Goal: Task Accomplishment & Management: Complete application form

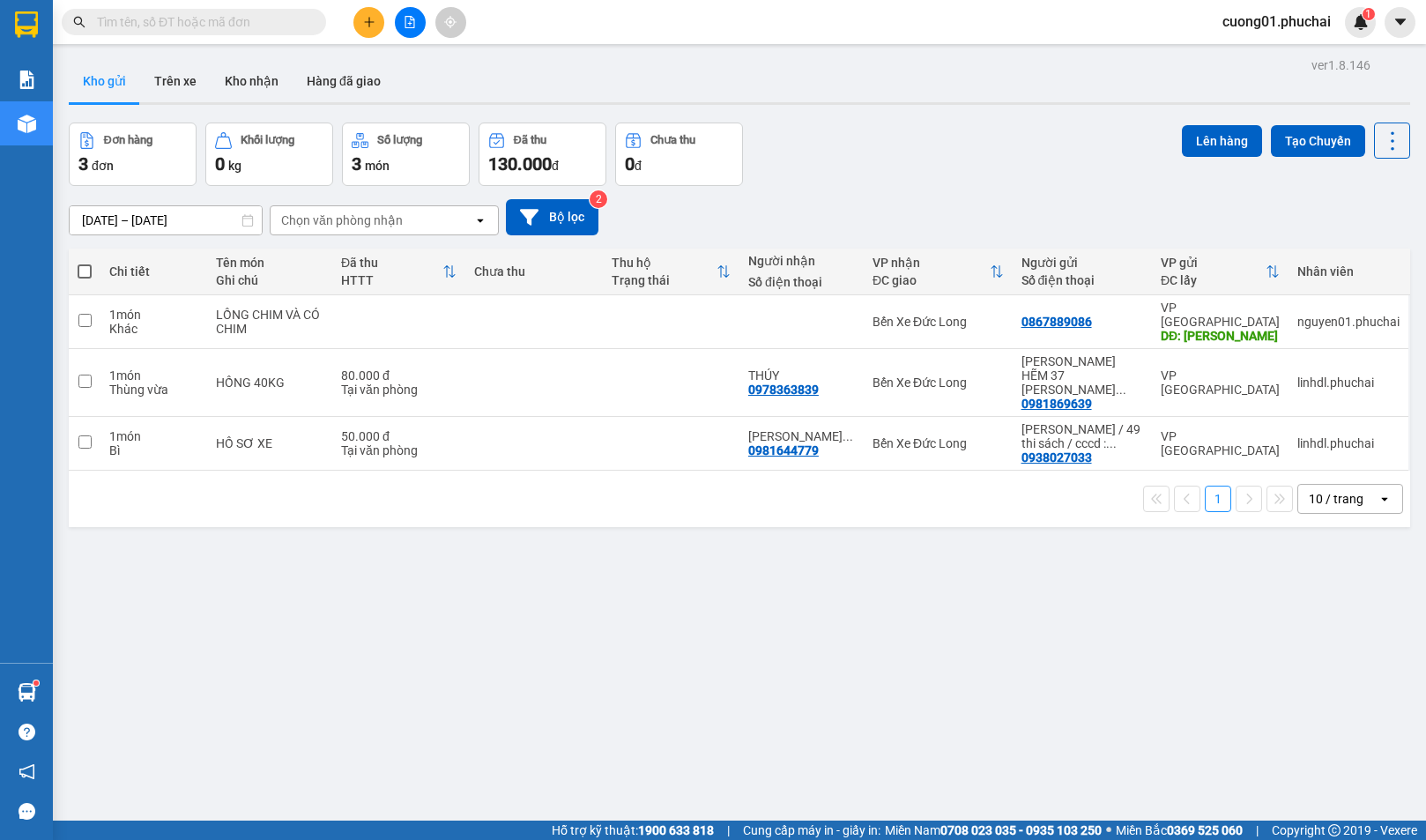
click at [369, 24] on icon "plus" at bounding box center [368, 21] width 1 height 10
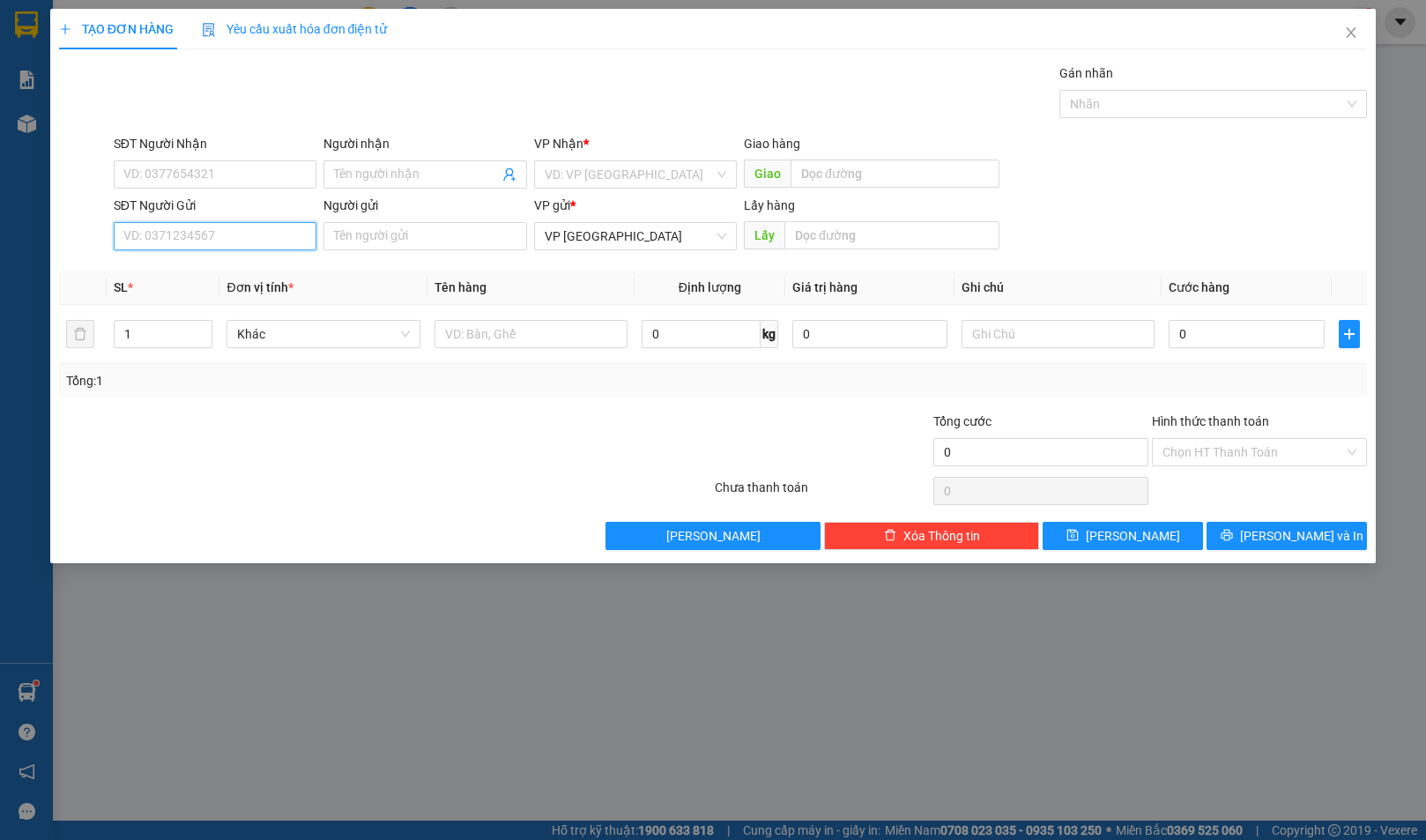
click at [239, 230] on input "SĐT Người Gửi" at bounding box center [215, 236] width 203 height 28
type input "0909310428"
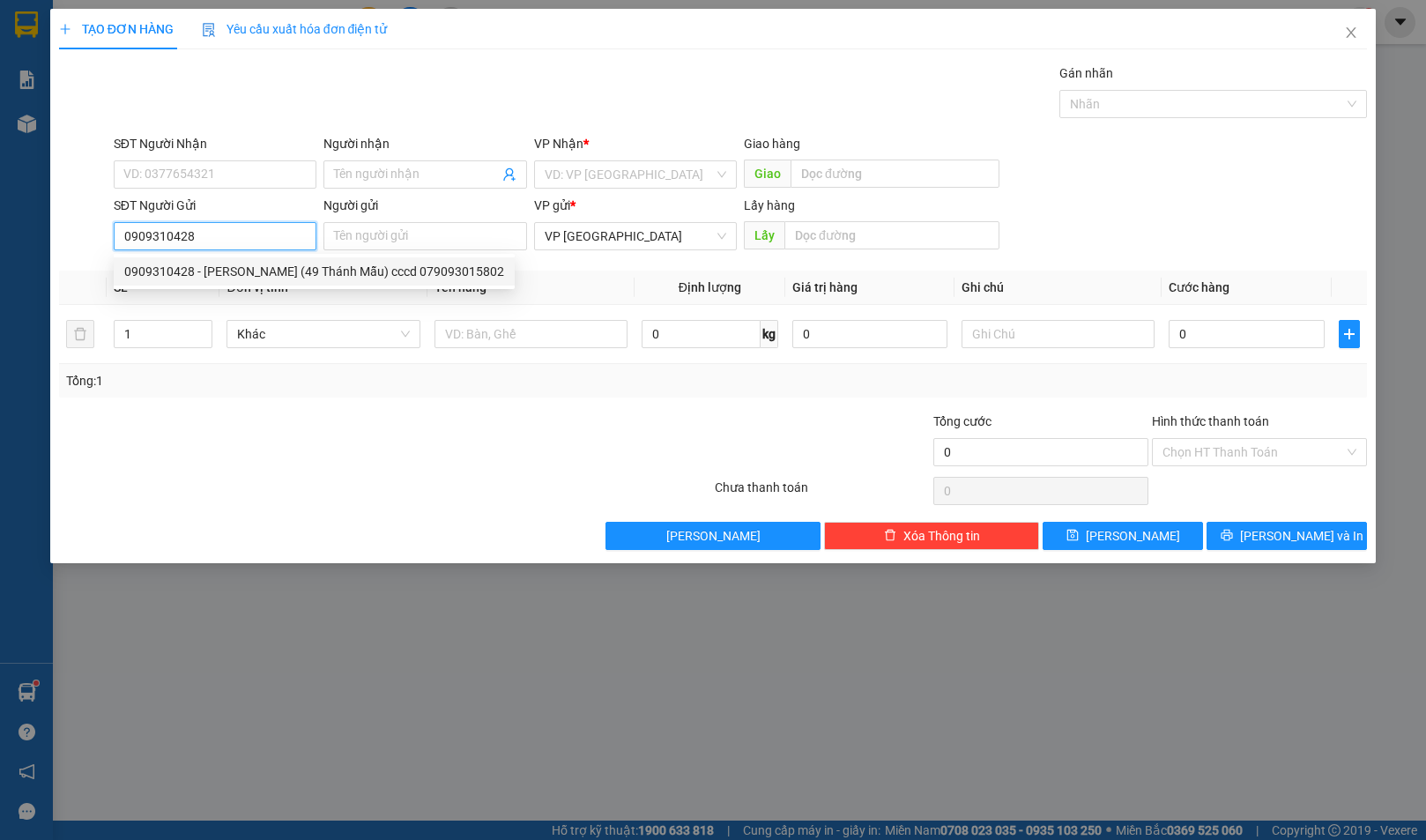
click at [323, 266] on div "0909310428 - [PERSON_NAME] (49 Thánh Mẫu) cccd 079093015802" at bounding box center [314, 272] width 380 height 19
type input "0989591924"
type input "DUYÊN"
type input "hà lan// CF DÙ TÍM"
type input "[PERSON_NAME] (49 Thánh Mẫu) cccd 079093015802"
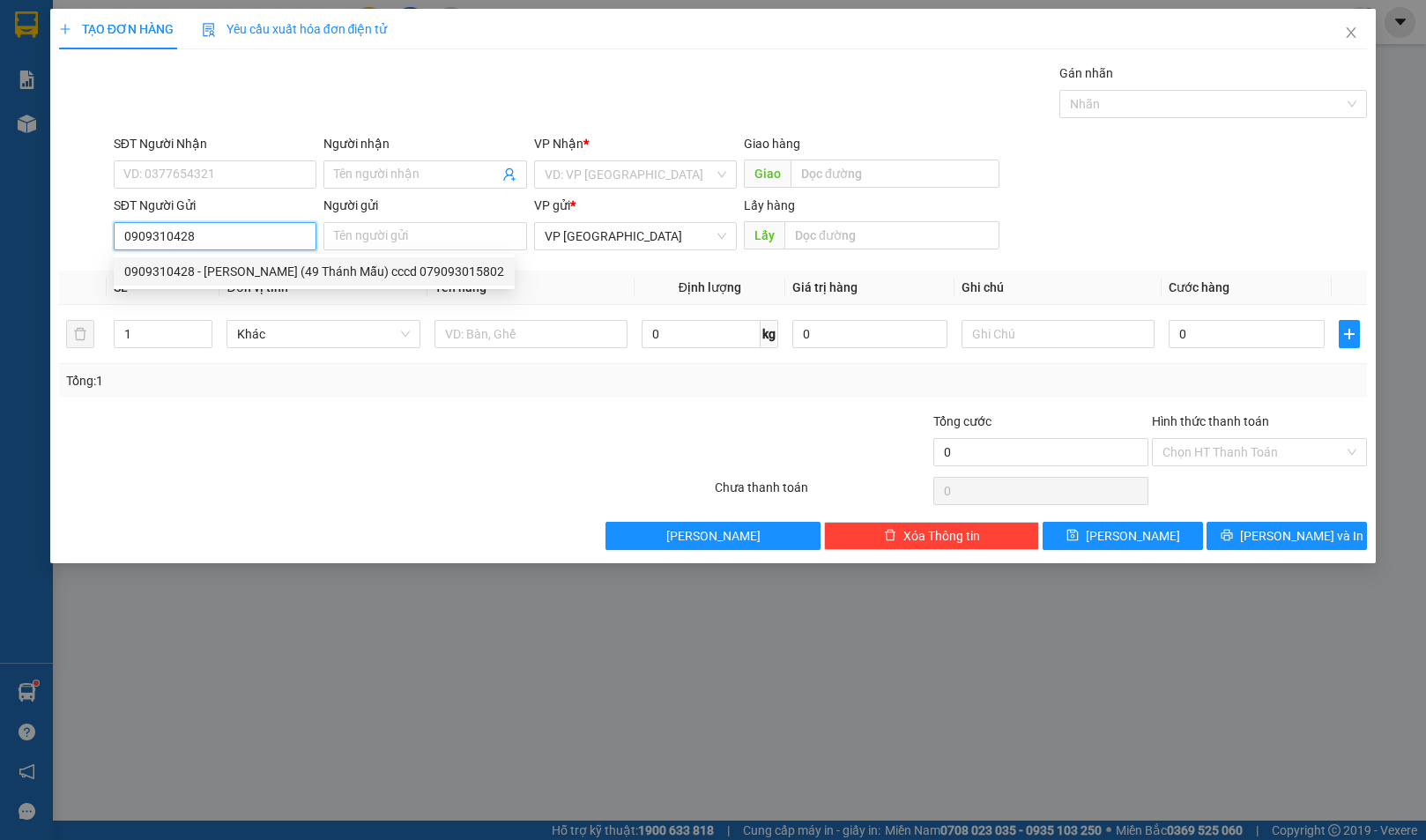
type input "BXE"
type input "50.000"
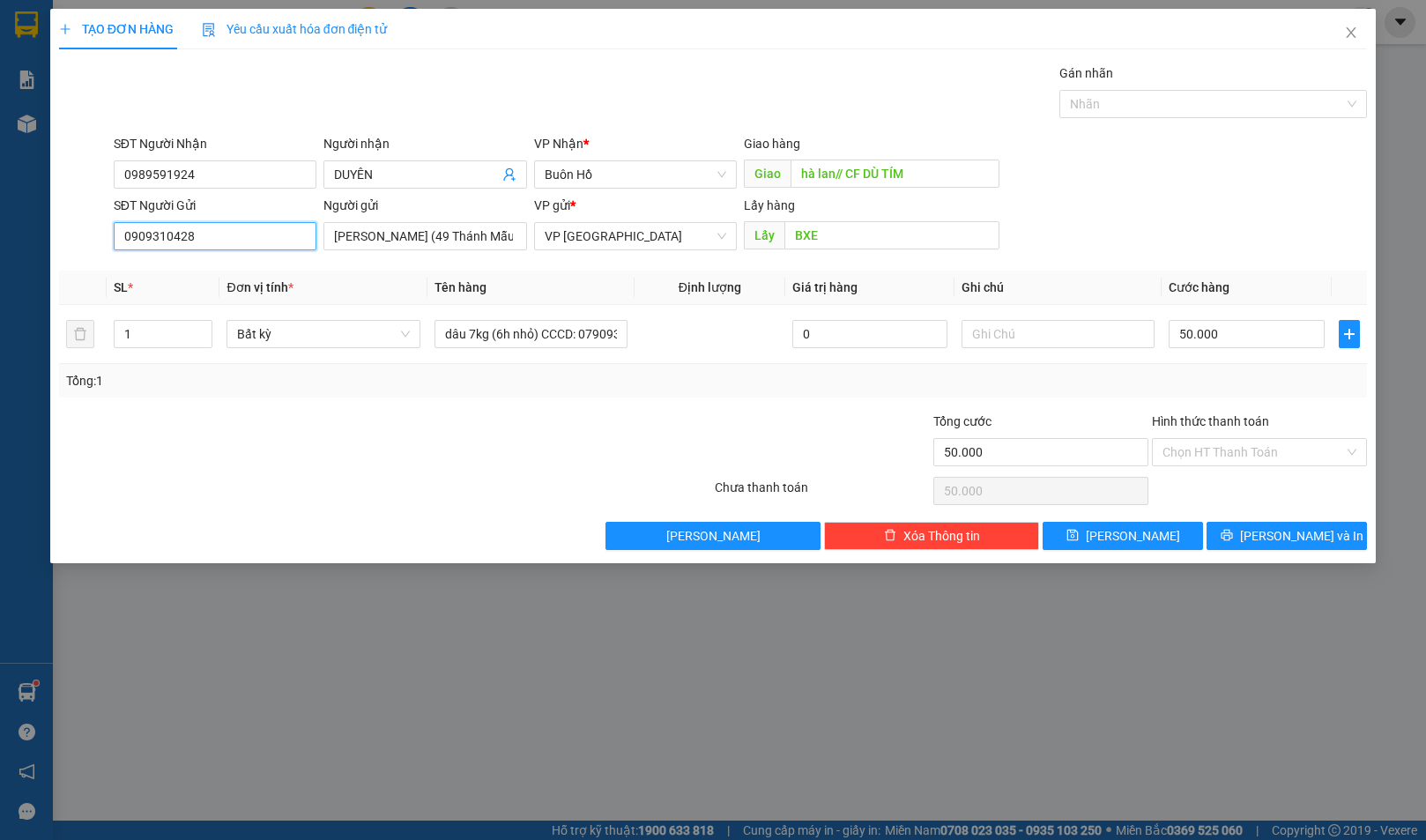
type input "0909310428"
click at [502, 483] on div at bounding box center [385, 491] width 656 height 35
click at [514, 418] on div at bounding box center [603, 441] width 218 height 61
click at [1235, 337] on input "50.000" at bounding box center [1246, 333] width 155 height 28
click at [723, 434] on div at bounding box center [822, 441] width 218 height 61
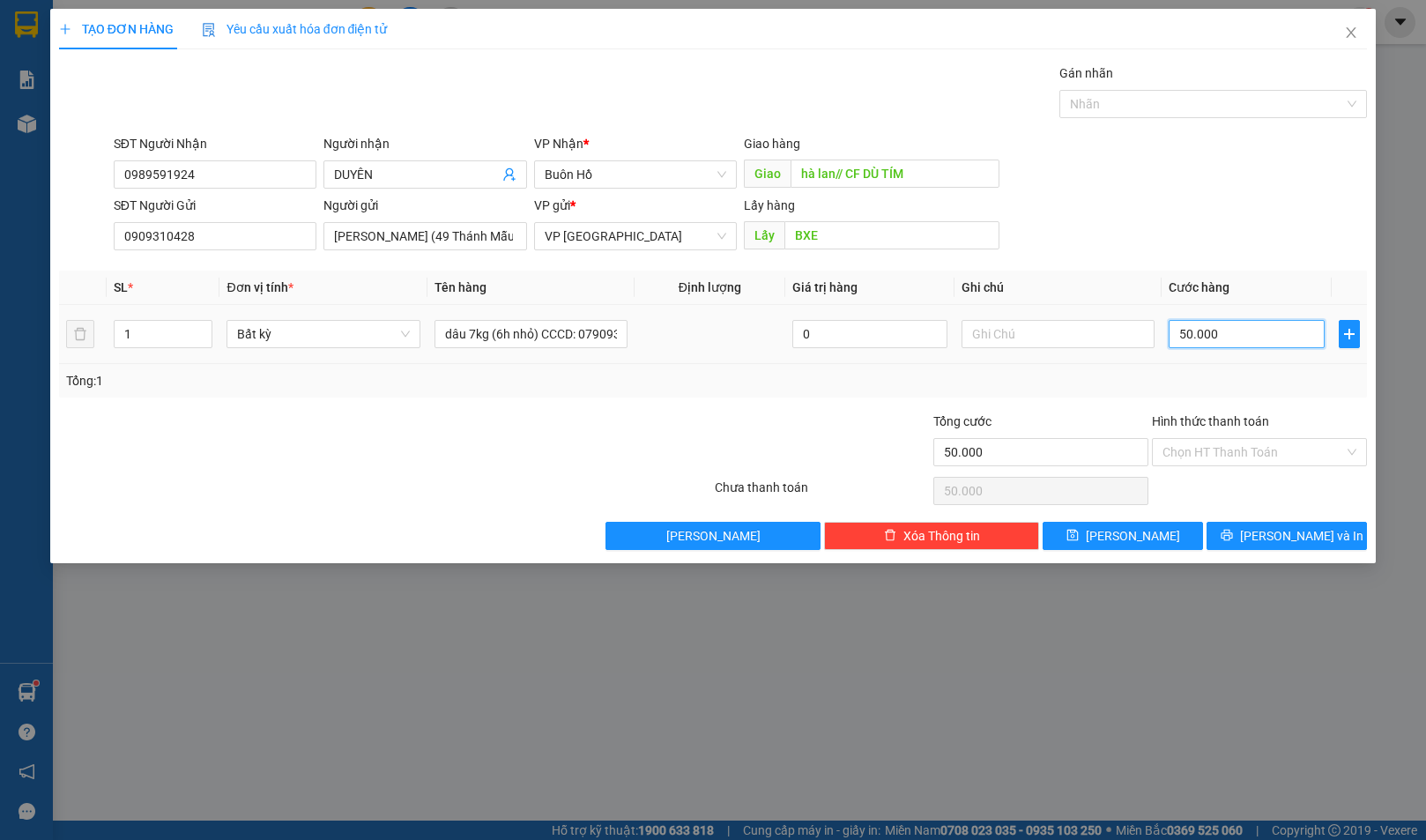
click at [1286, 342] on input "50.000" at bounding box center [1246, 333] width 155 height 28
type input "6"
type input "60"
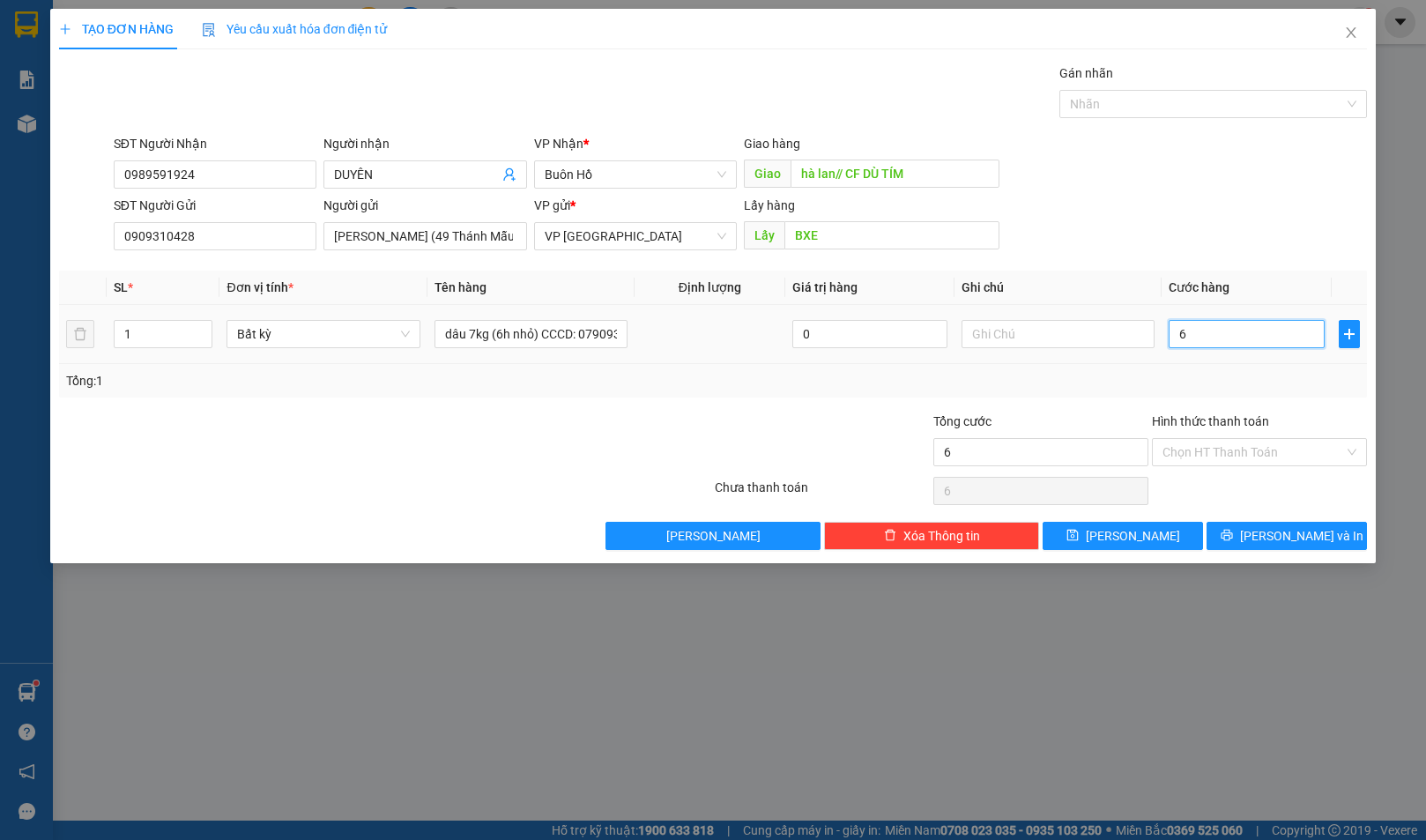
type input "60"
type input "600"
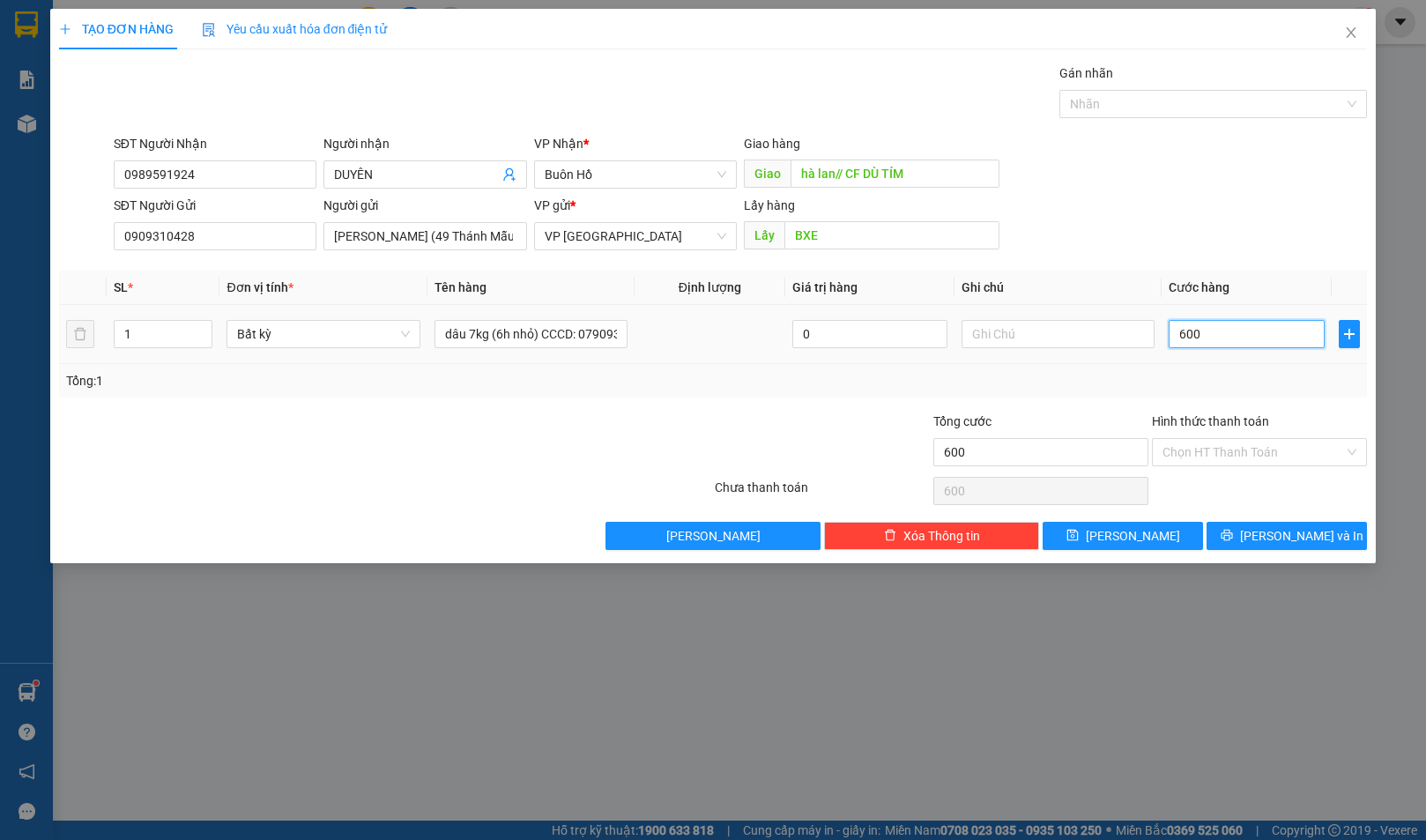
type input "6.000"
type input "60.000"
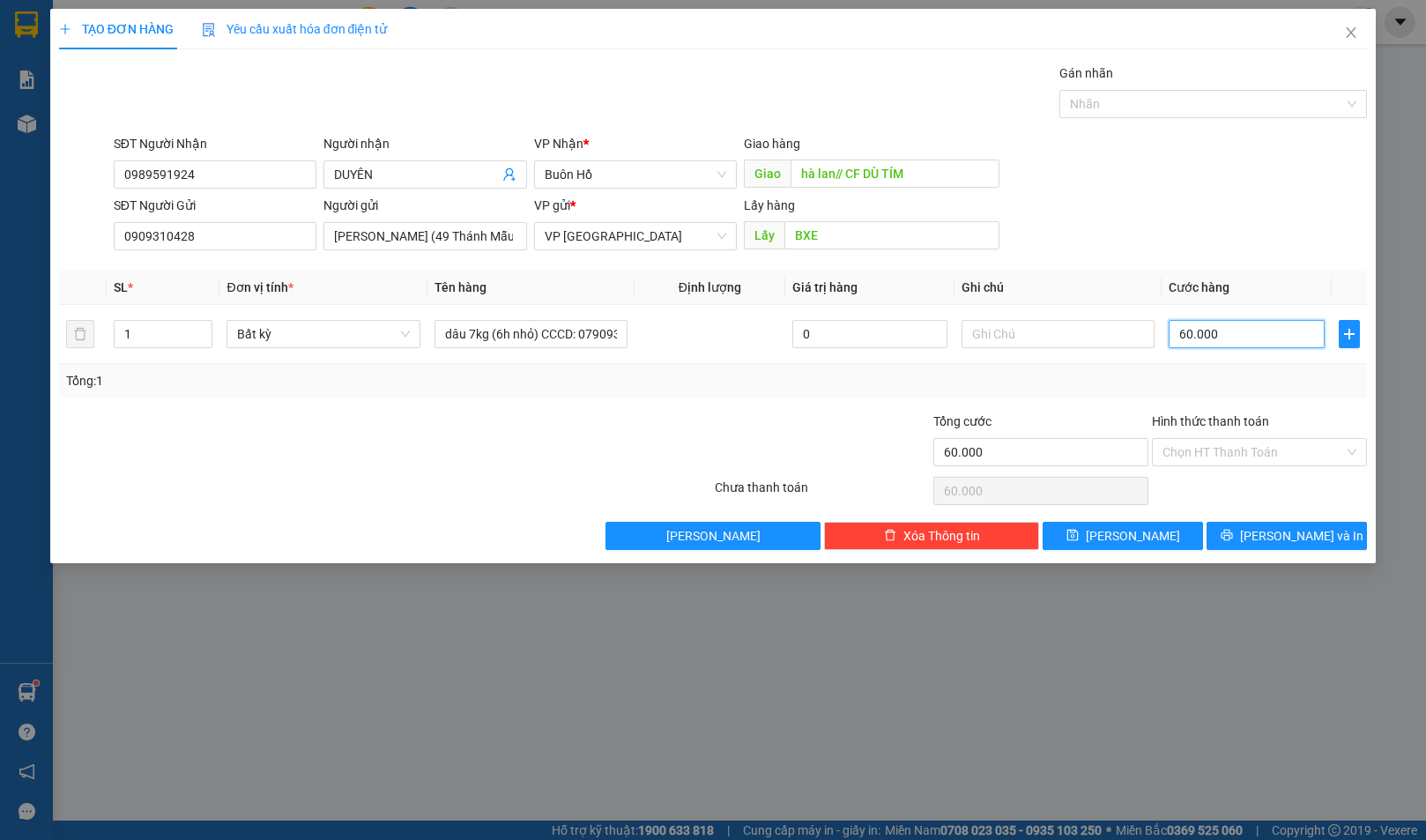
type input "60.000"
click at [1175, 185] on div "SĐT Người Nhận 0989591924 Người nhận DUYÊN VP Nhận * Buôn Hồ Giao hàng Giao hà…" at bounding box center [741, 164] width 1261 height 61
click at [1268, 532] on button "[PERSON_NAME] và In" at bounding box center [1287, 535] width 161 height 28
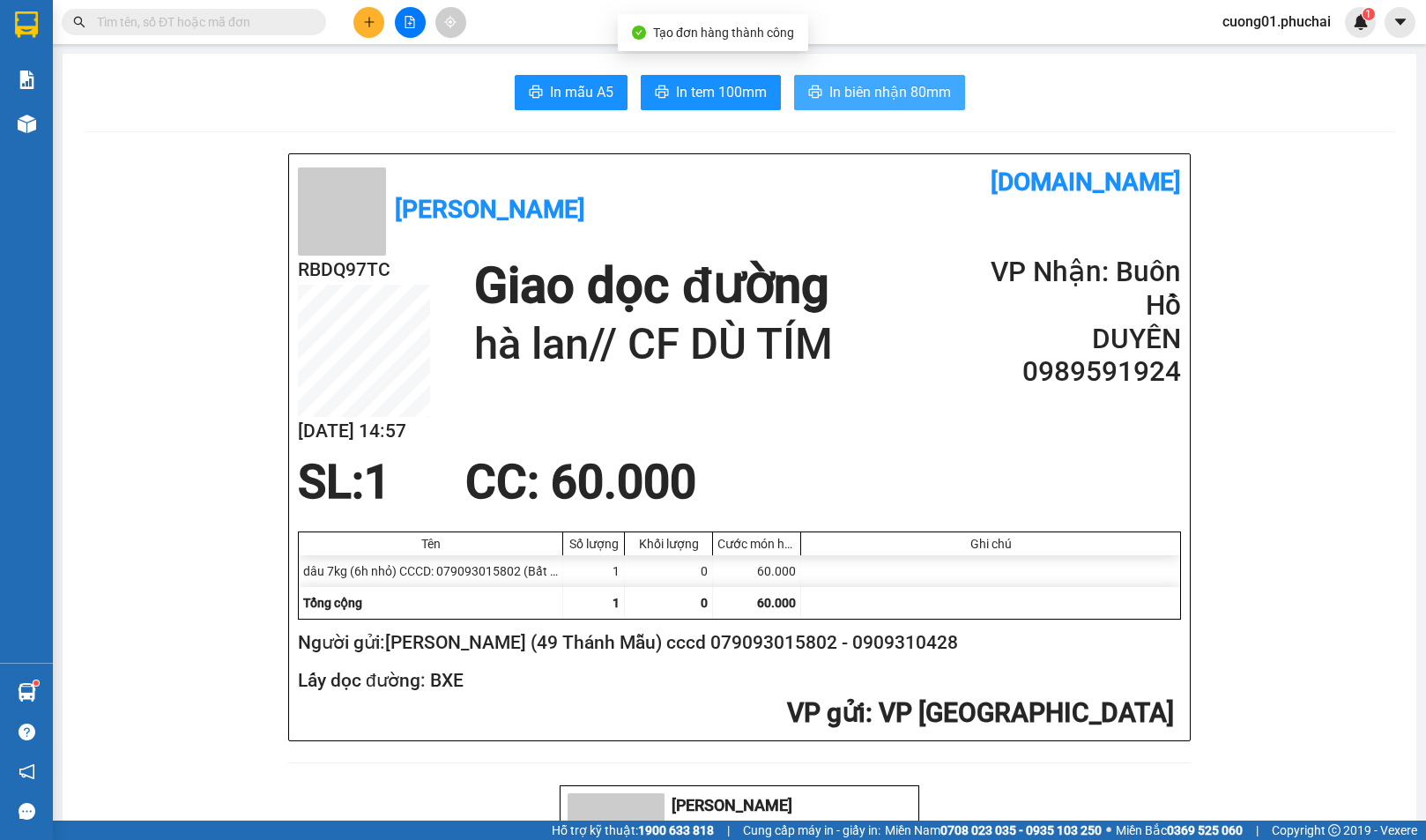
click at [856, 84] on span "In biên nhận 80mm" at bounding box center [890, 92] width 122 height 22
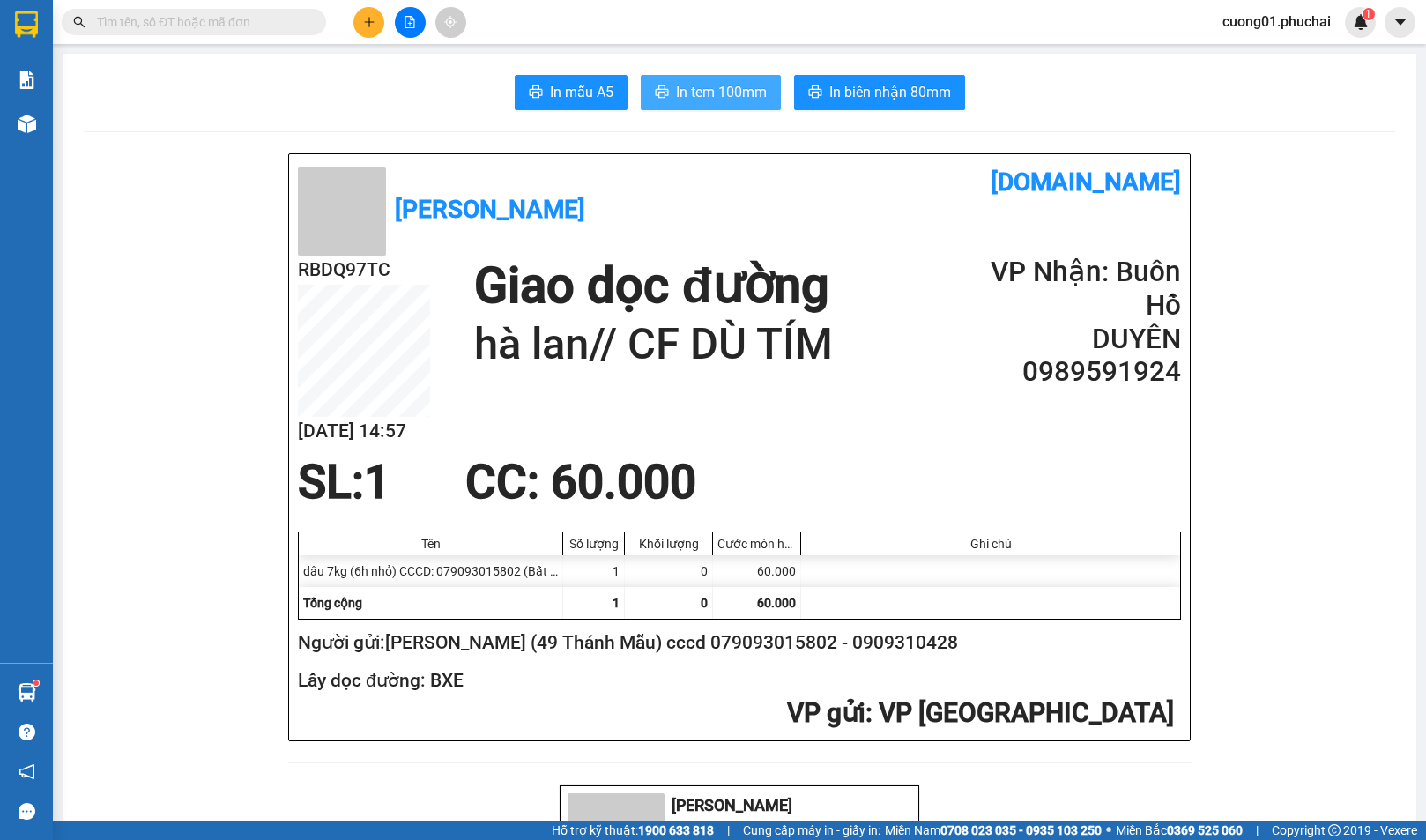
click at [687, 88] on span "In tem 100mm" at bounding box center [720, 92] width 91 height 22
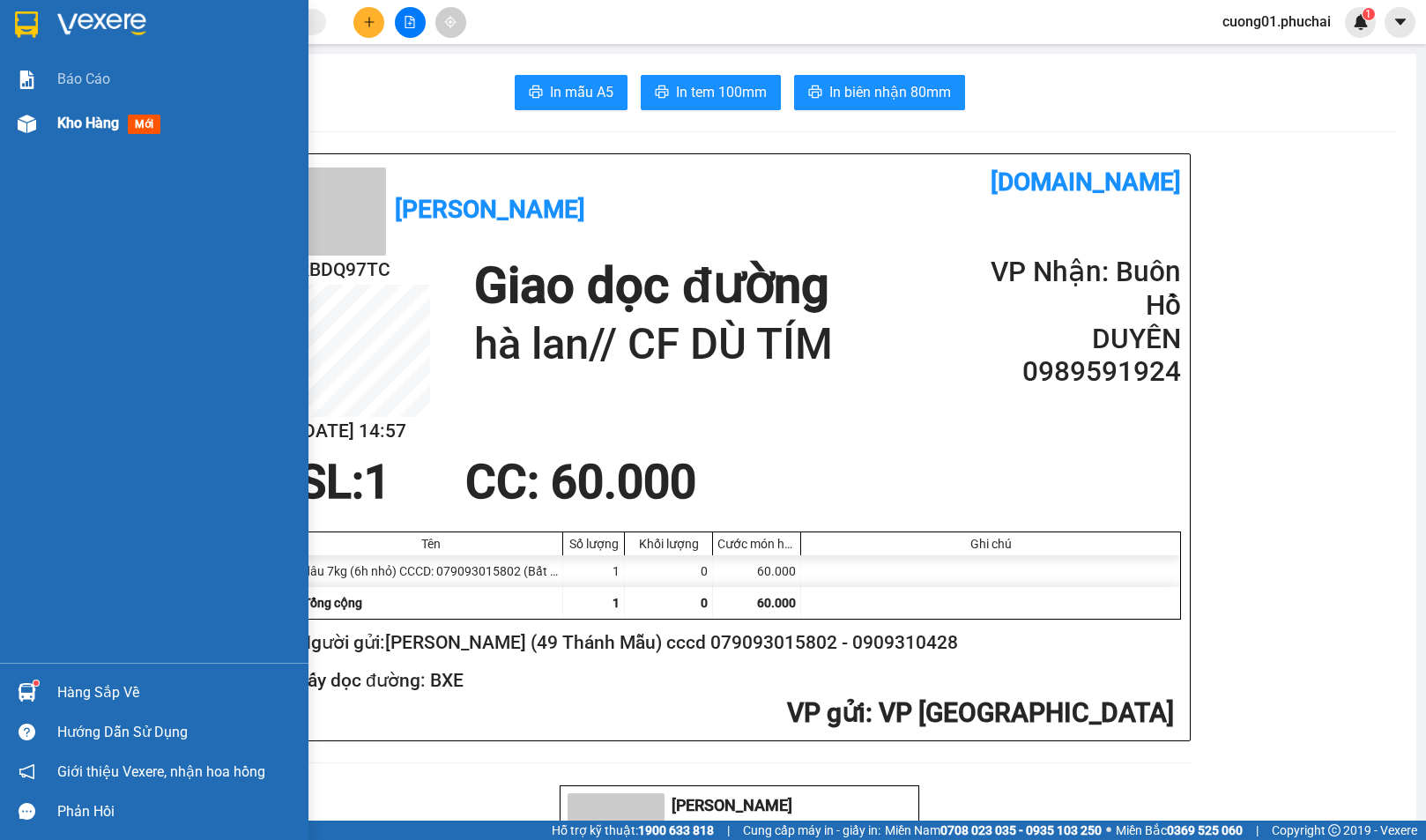
click at [88, 115] on span "Kho hàng" at bounding box center [88, 123] width 61 height 17
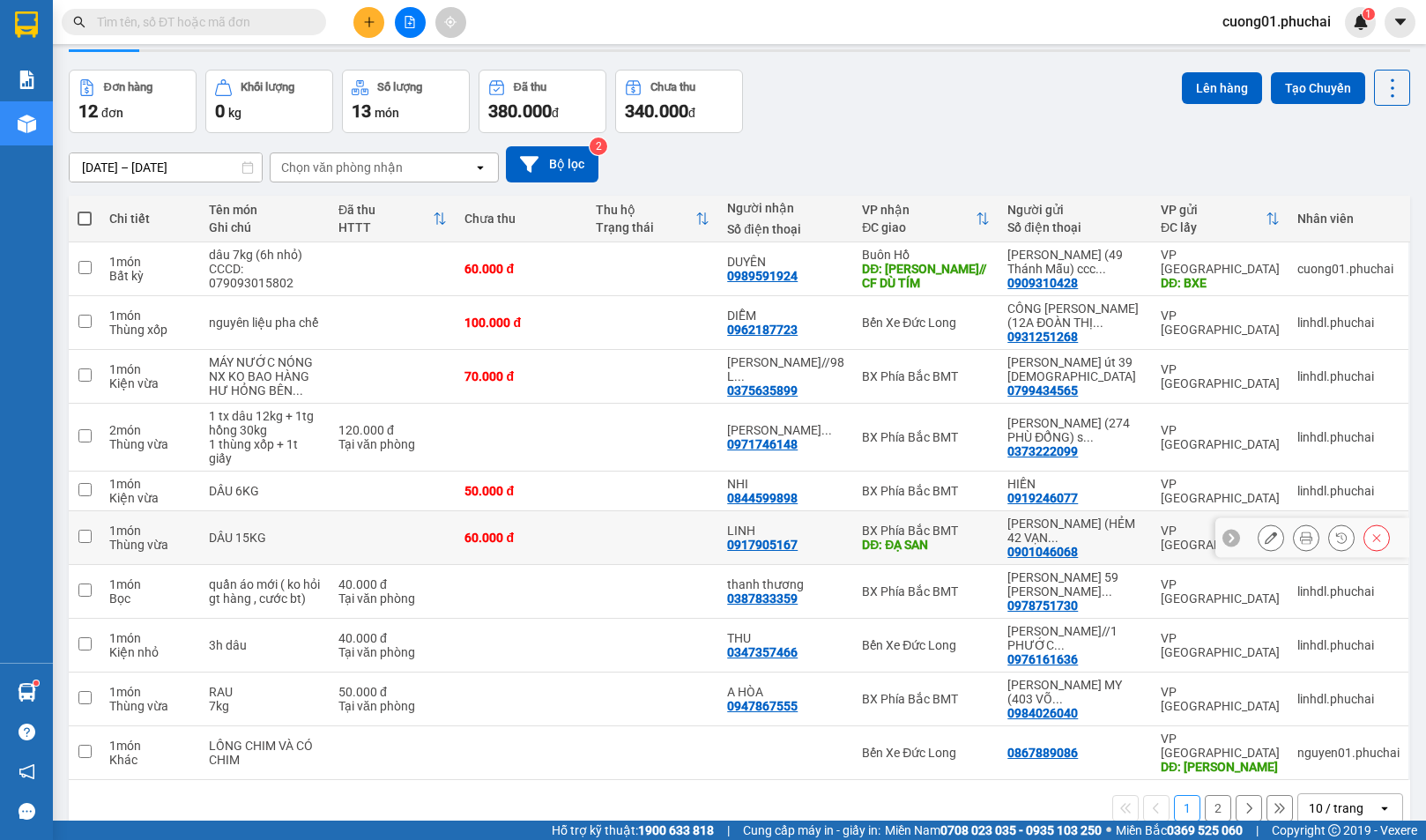
scroll to position [81, 0]
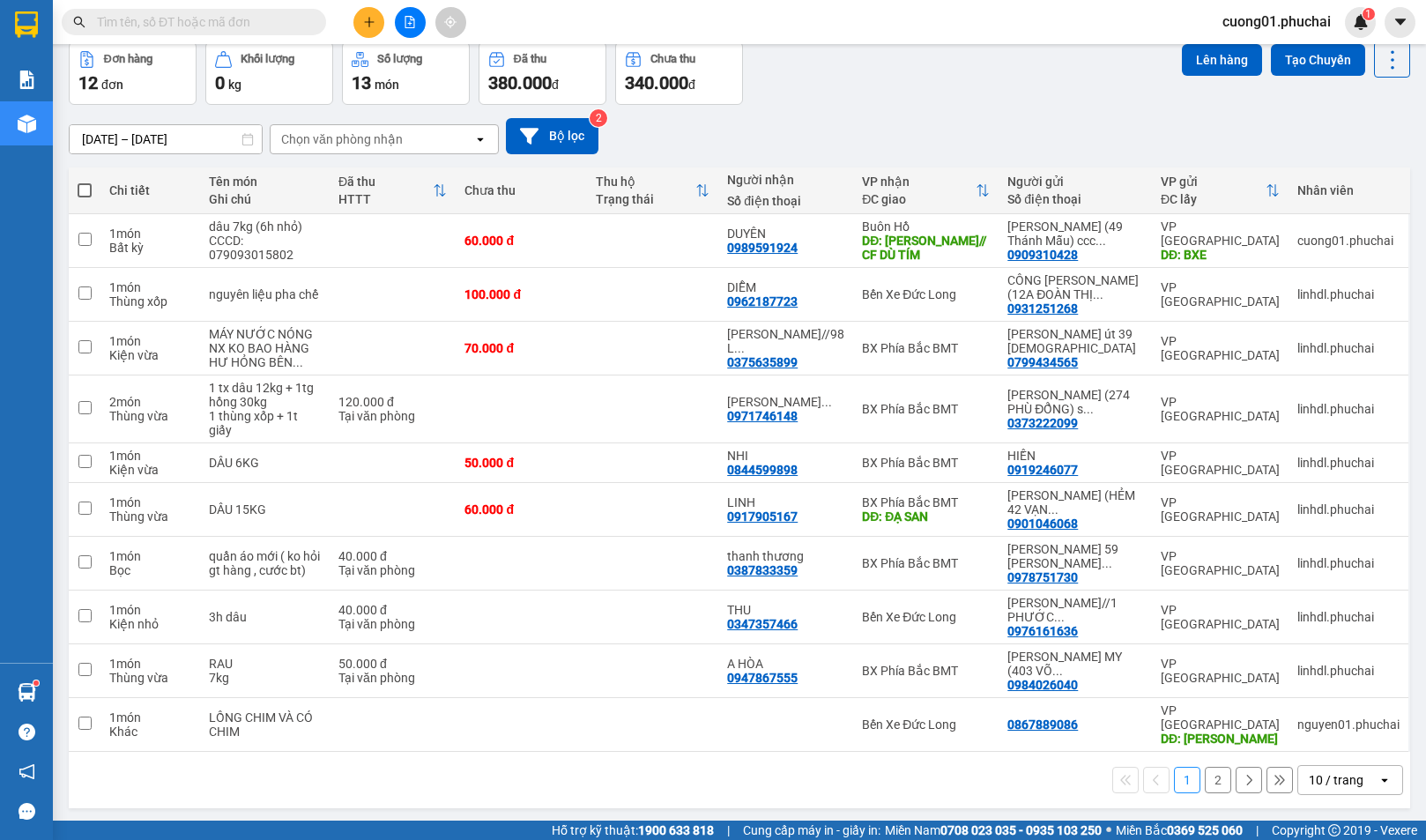
click at [1208, 767] on button "2" at bounding box center [1217, 780] width 26 height 26
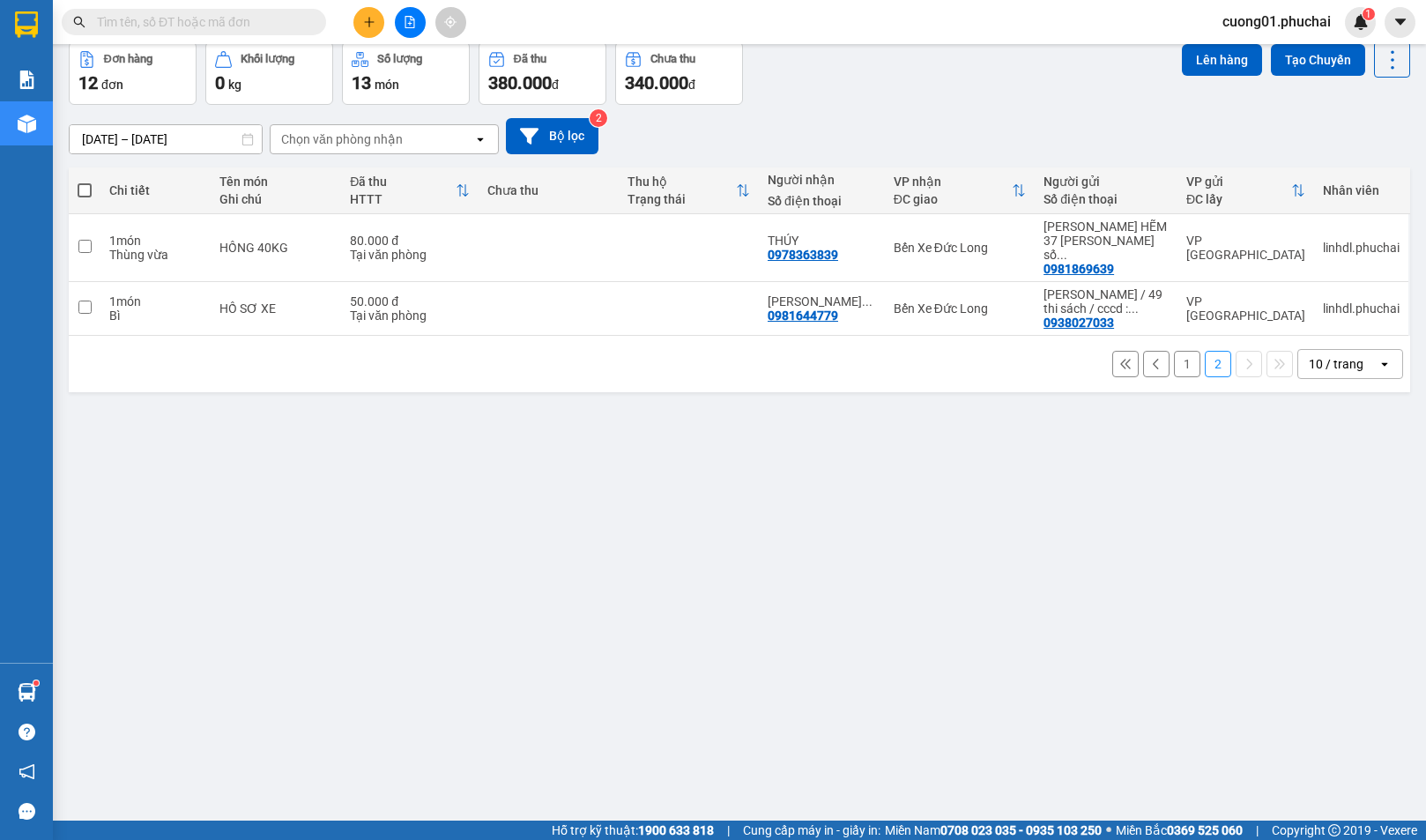
click at [1174, 351] on button "1" at bounding box center [1186, 363] width 26 height 26
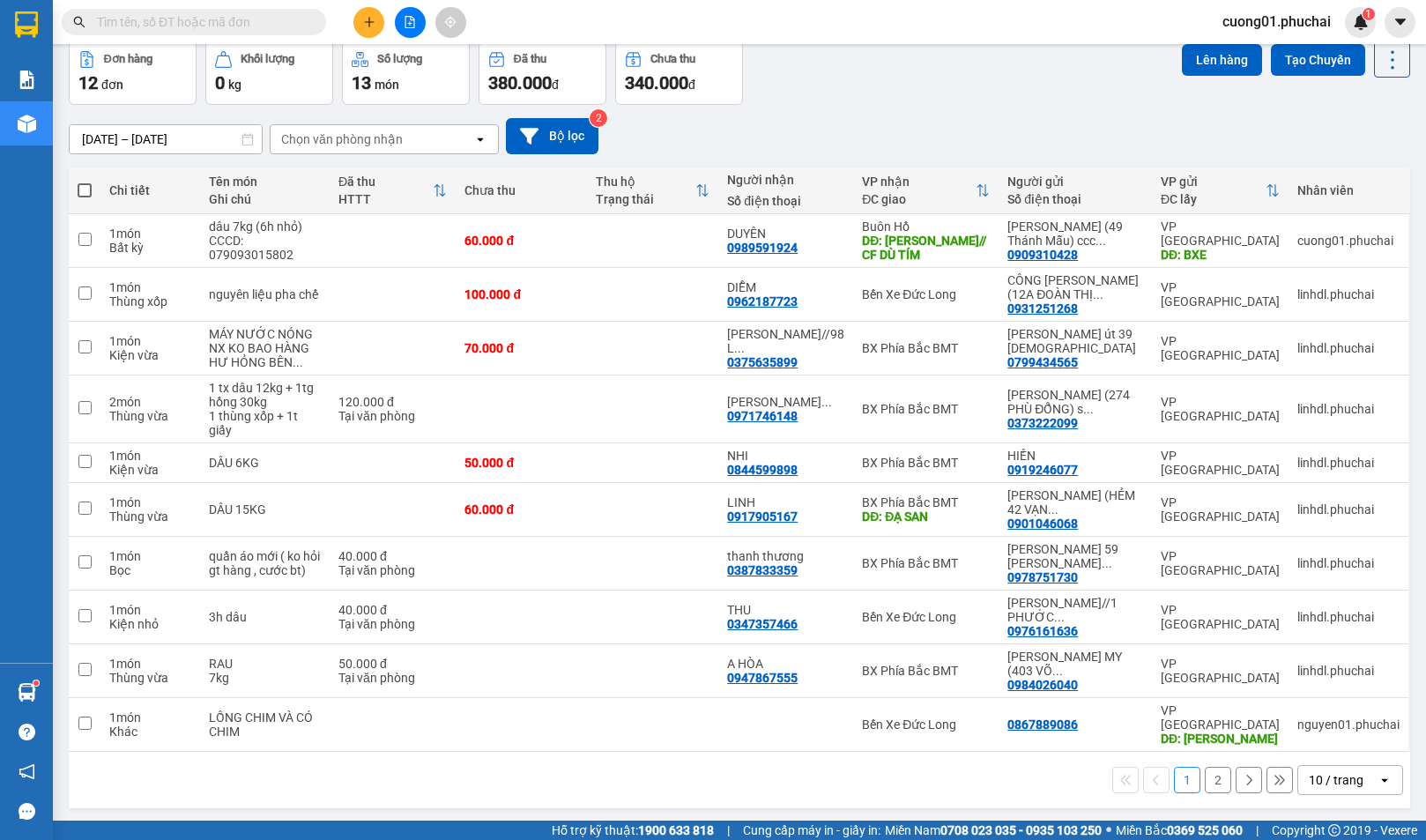
click at [236, 21] on input "text" at bounding box center [200, 22] width 208 height 19
paste input "0947132349"
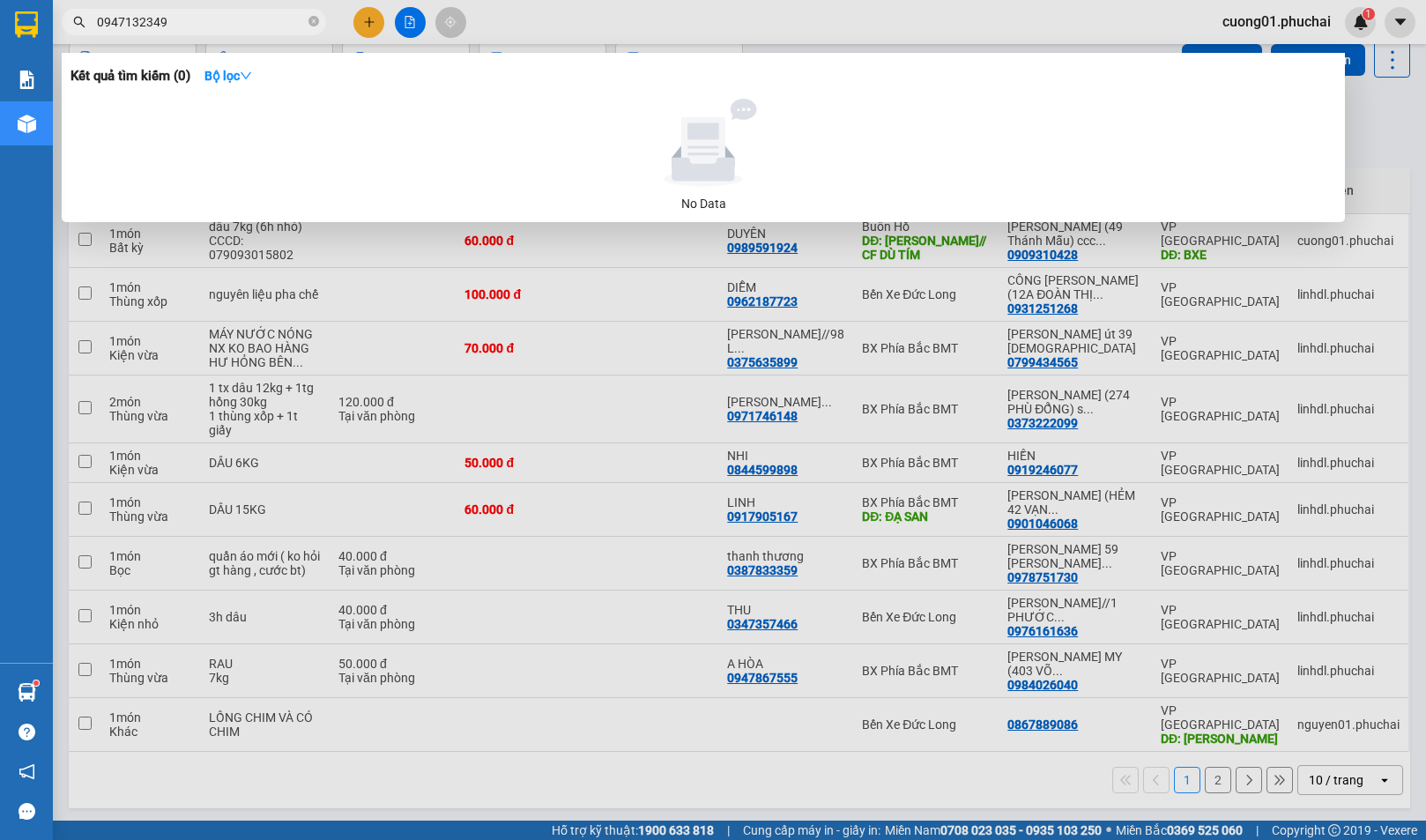
click at [694, 14] on div at bounding box center [713, 420] width 1426 height 840
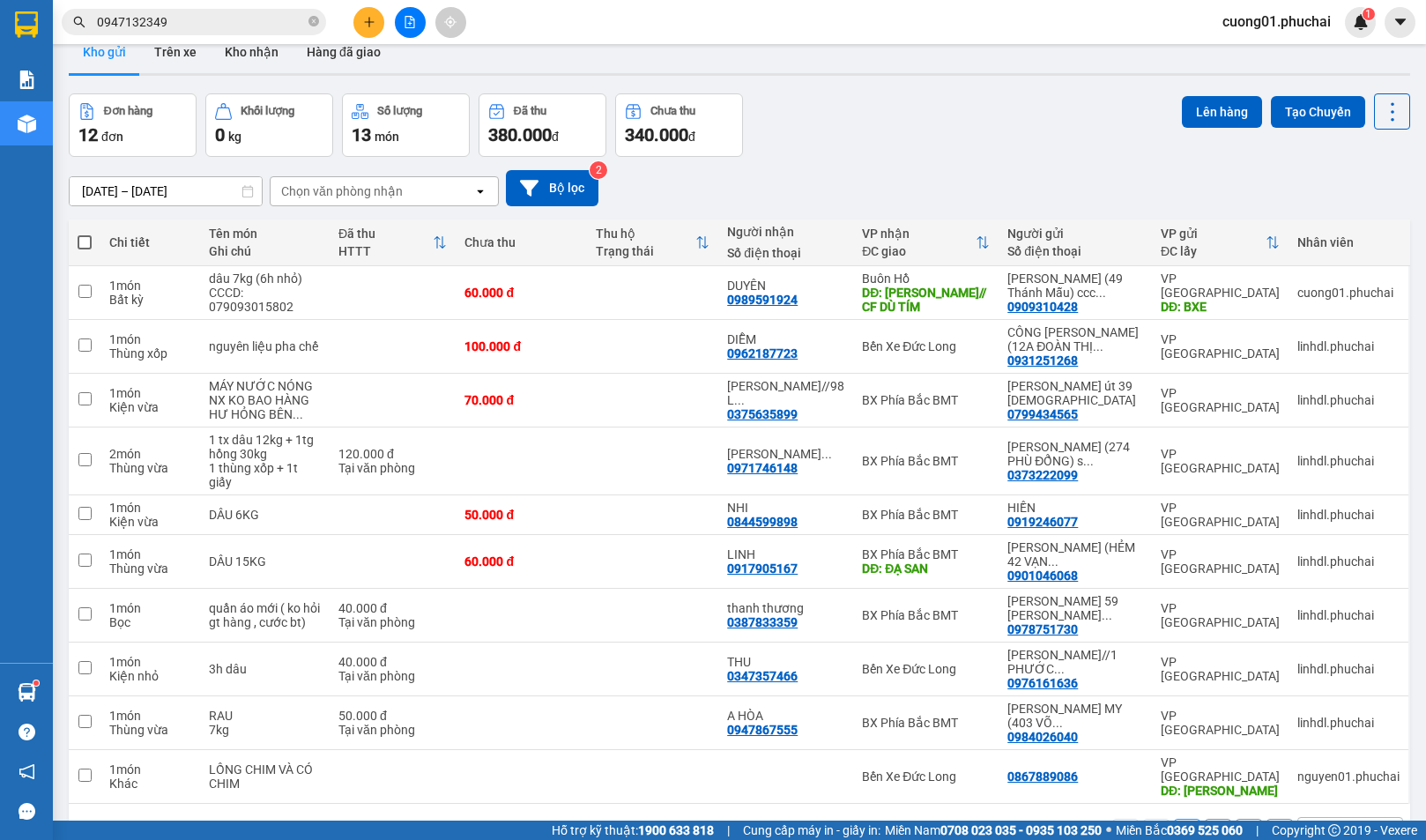
scroll to position [0, 0]
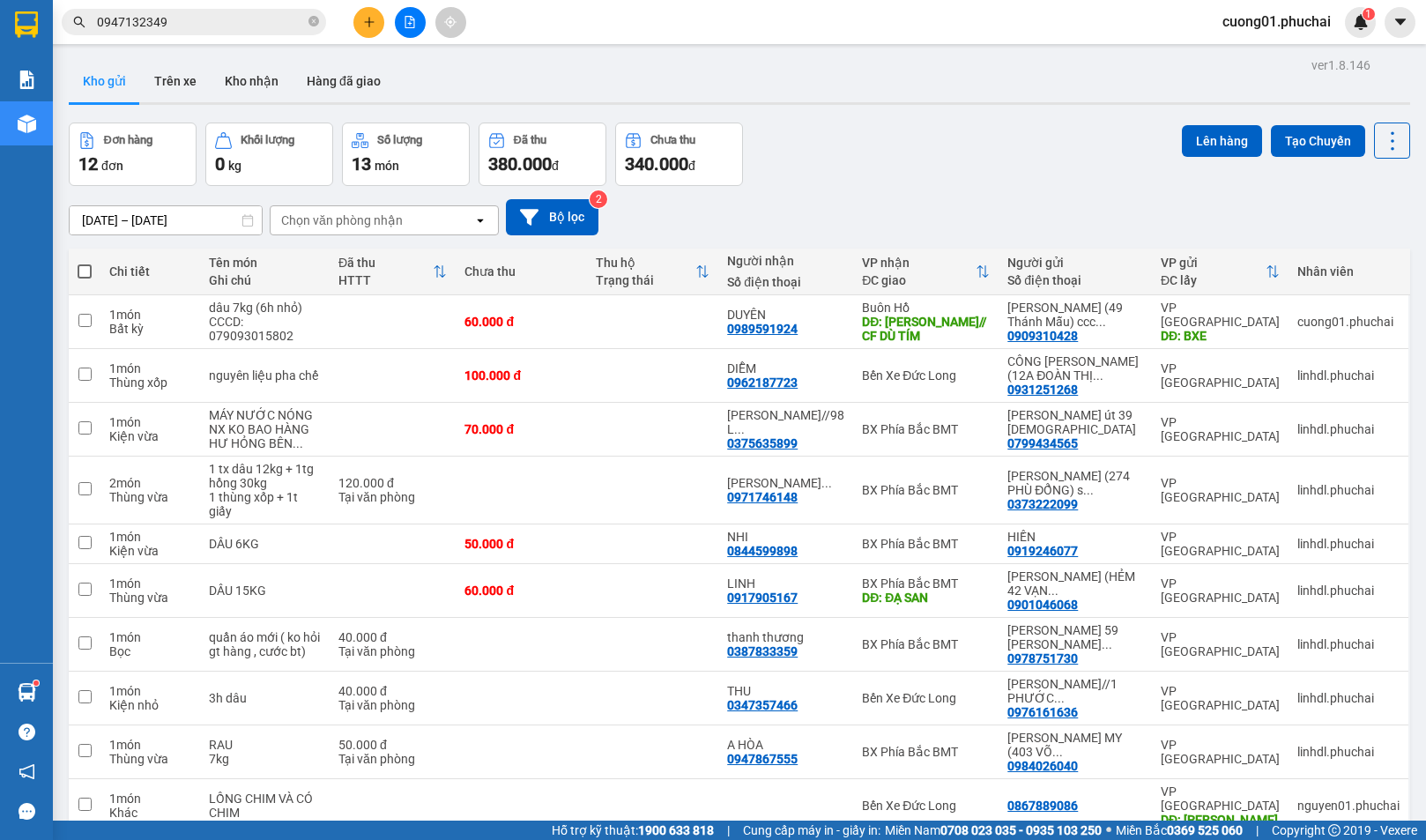
click at [261, 22] on input "0947132349" at bounding box center [200, 22] width 208 height 19
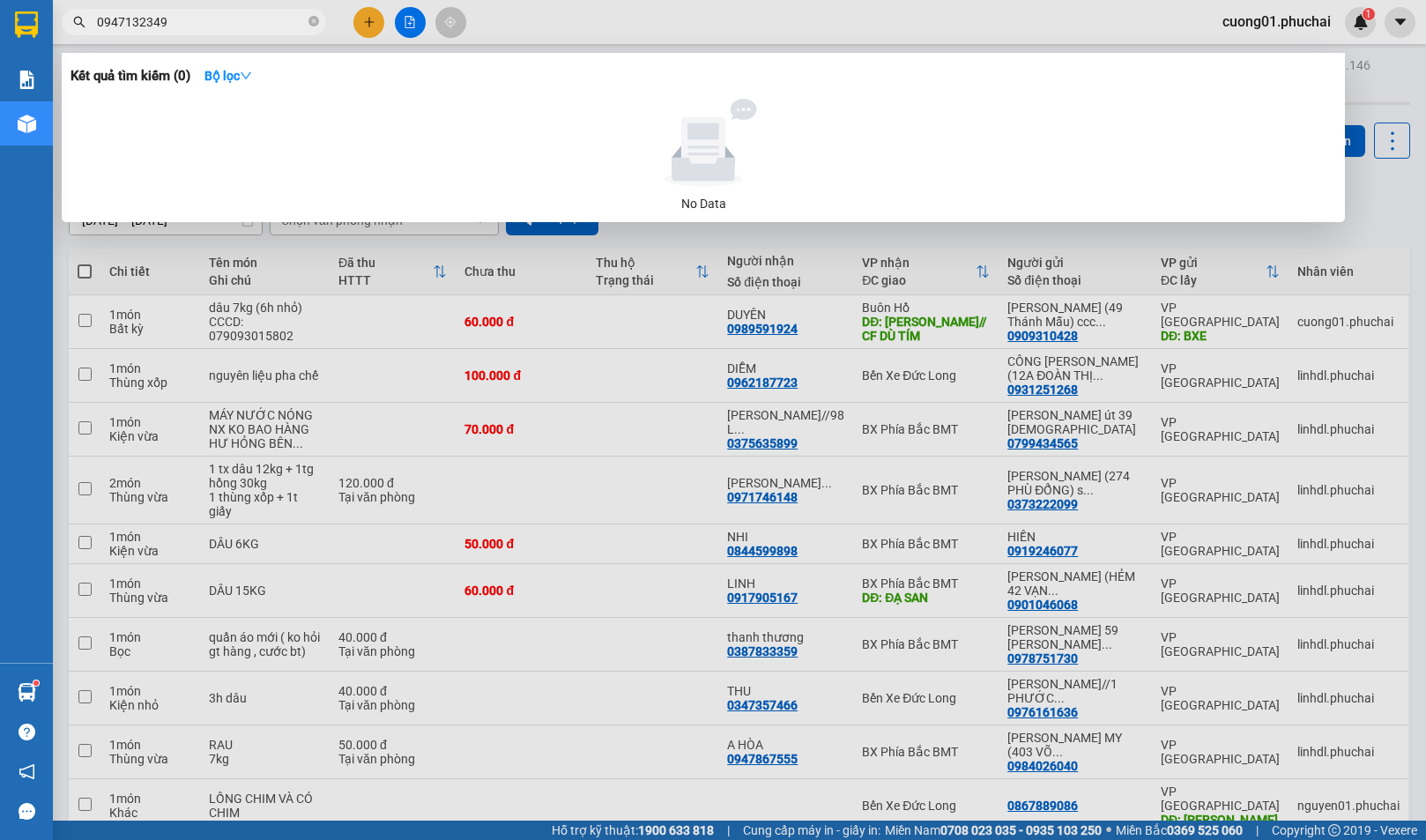
click at [278, 18] on input "0947132349" at bounding box center [200, 22] width 208 height 19
click at [200, 23] on input "0388318060" at bounding box center [200, 22] width 208 height 19
type input "0388318060"
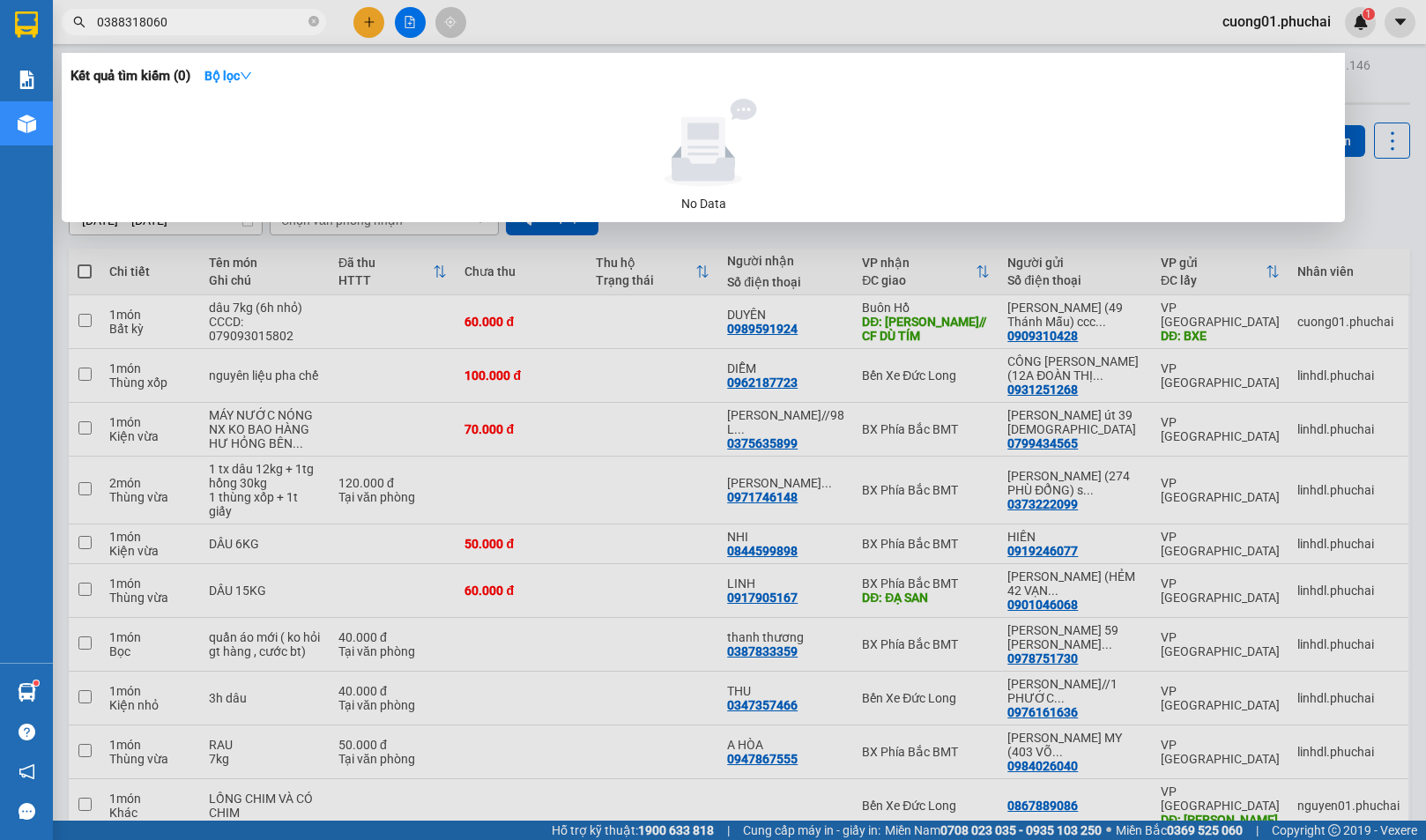
click at [639, 24] on div at bounding box center [713, 420] width 1426 height 840
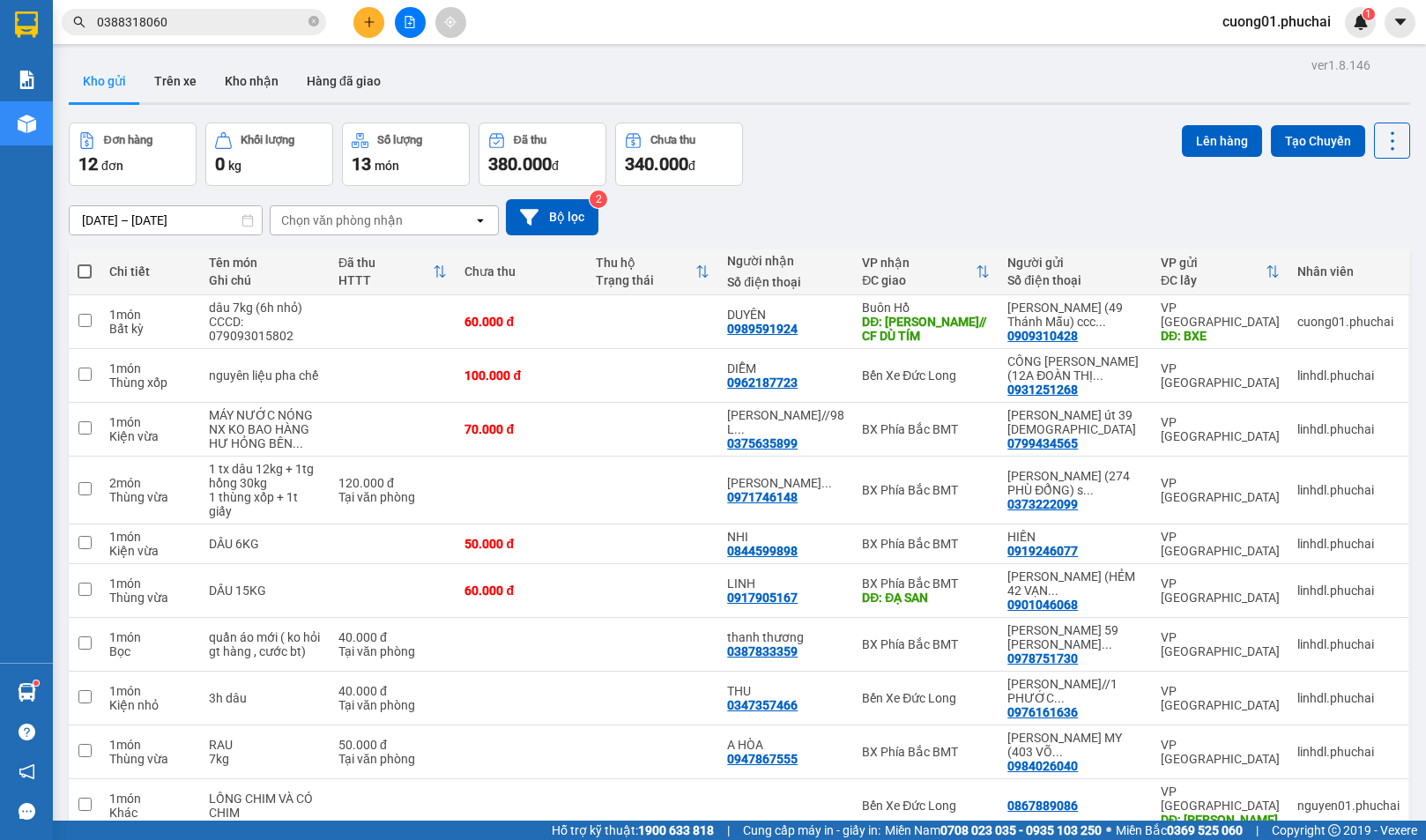
click at [369, 22] on icon "plus" at bounding box center [368, 21] width 10 height 1
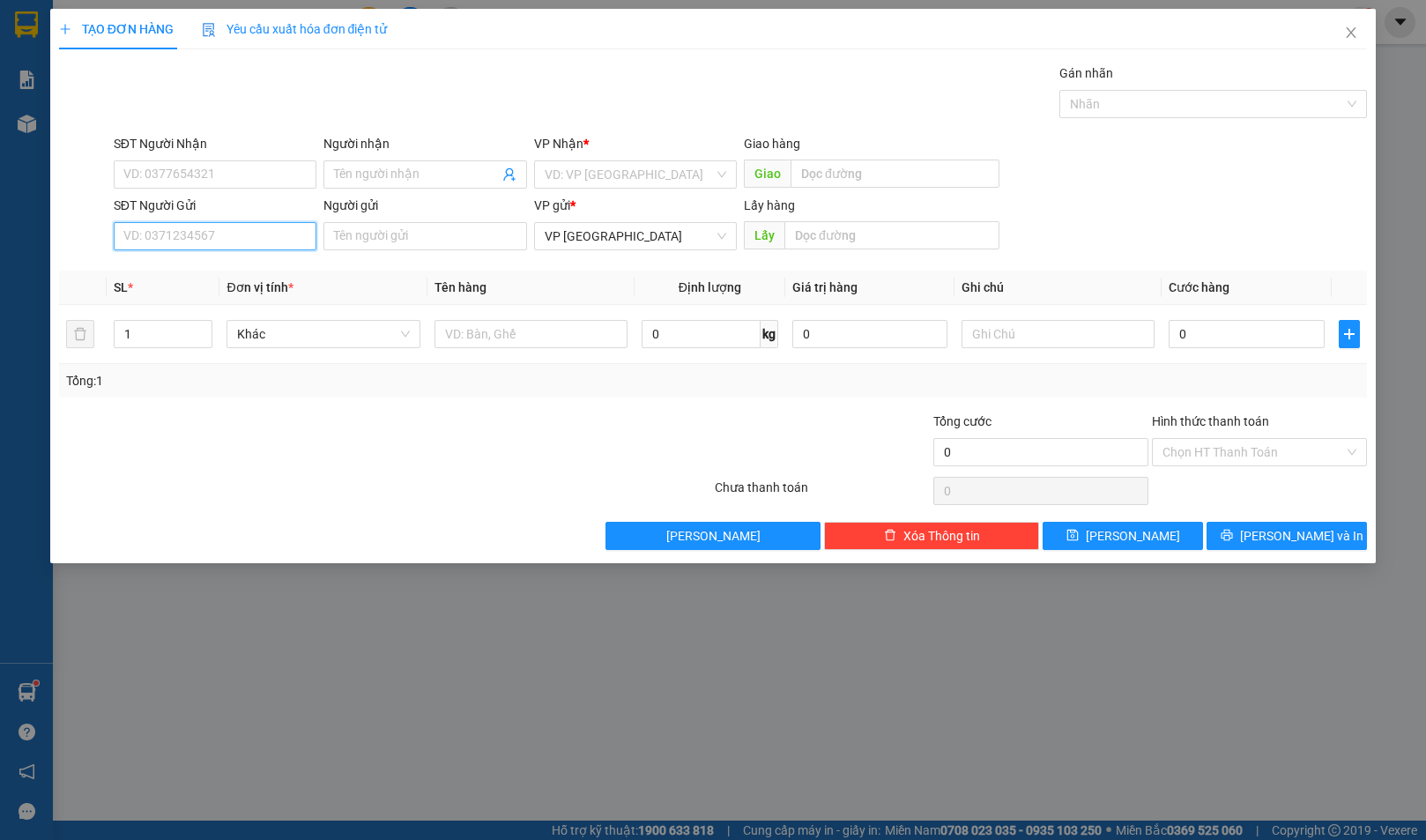
click at [248, 233] on input "SĐT Người Gửi" at bounding box center [215, 236] width 203 height 28
type input "0902946216"
click at [398, 243] on input "Người gửi" at bounding box center [425, 236] width 203 height 28
type input "ơ"
type input "[PERSON_NAME]"
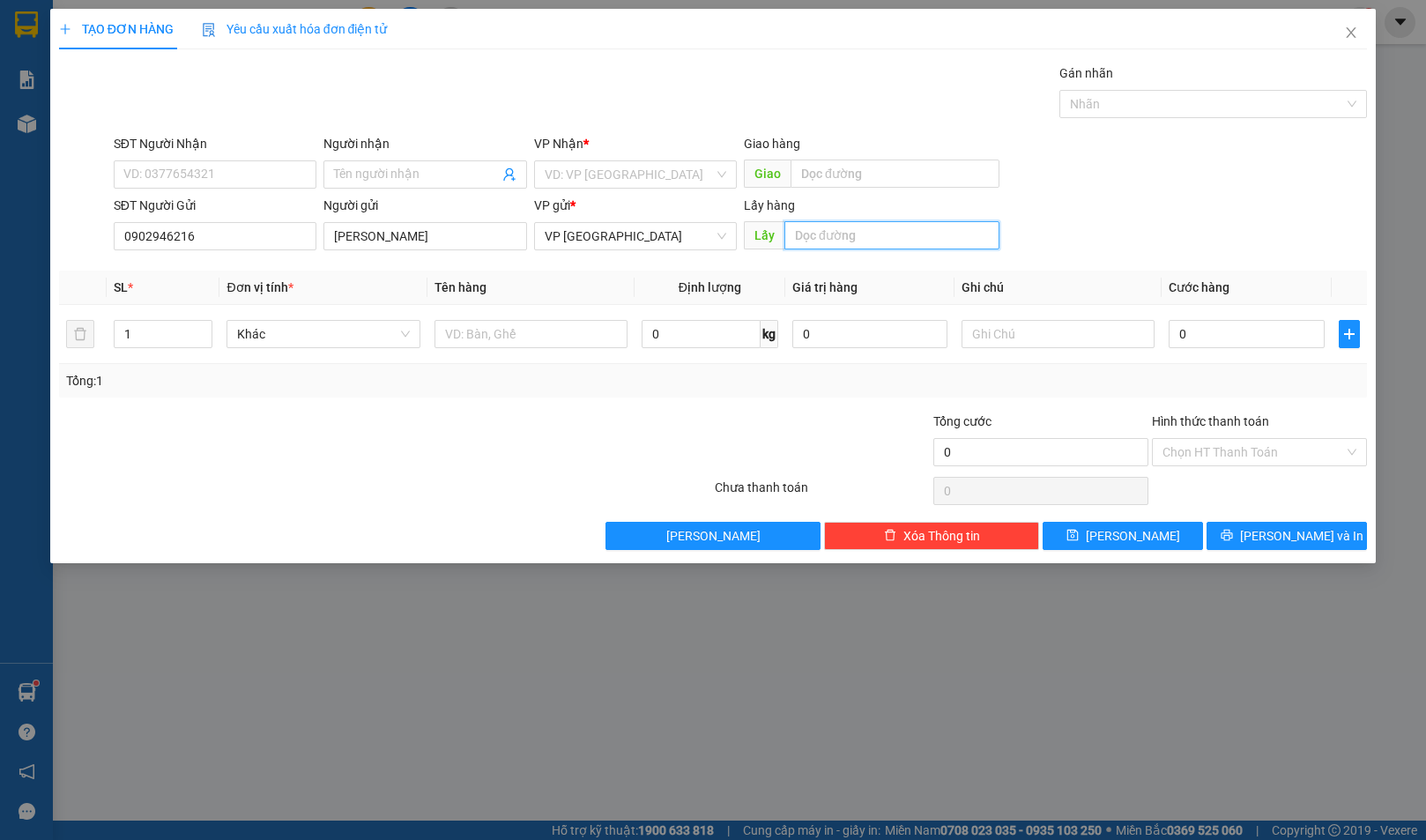
click at [869, 241] on input "text" at bounding box center [892, 235] width 215 height 28
type input "BXE"
click at [250, 165] on input "SĐT Người Nhận" at bounding box center [215, 174] width 203 height 28
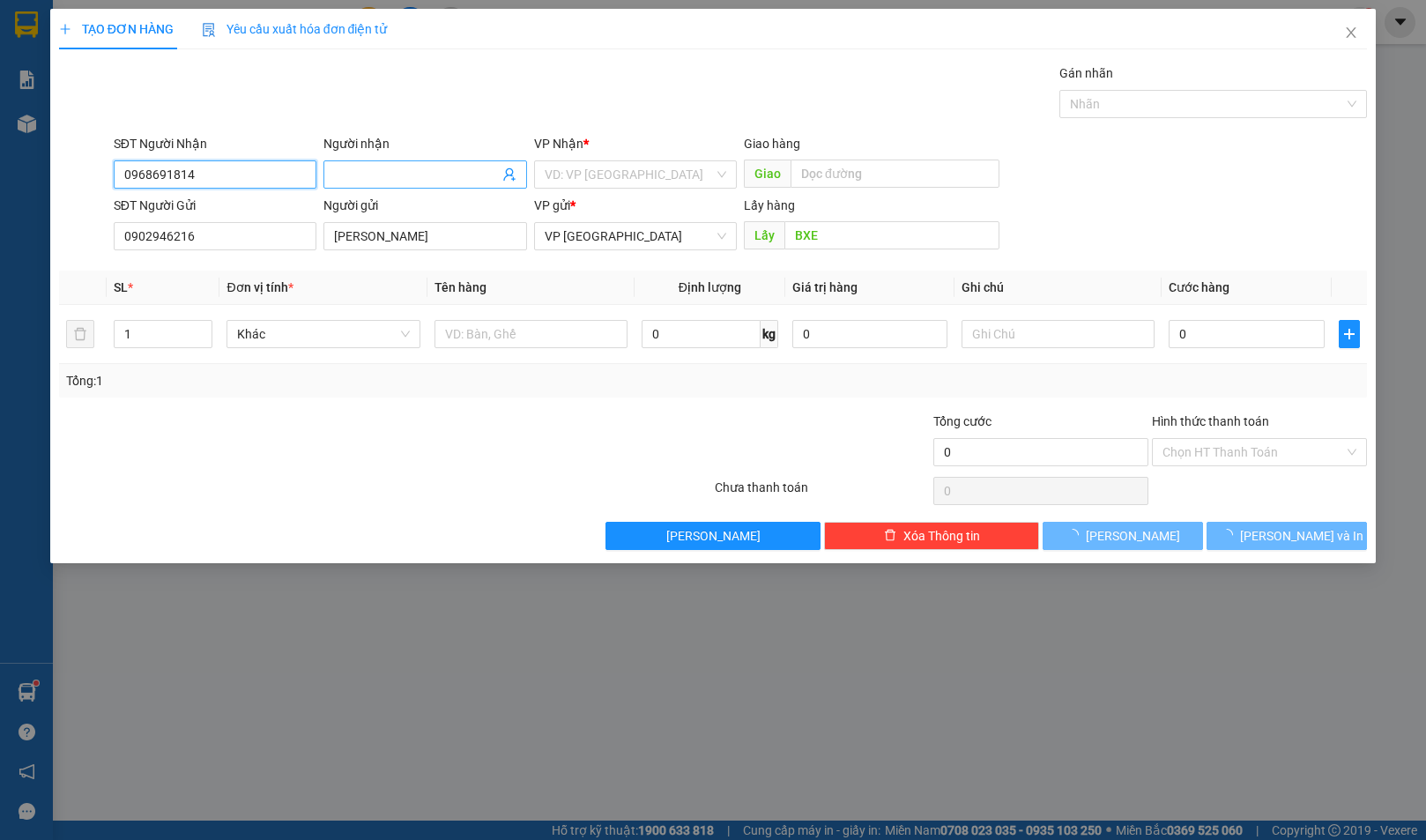
type input "0968691814"
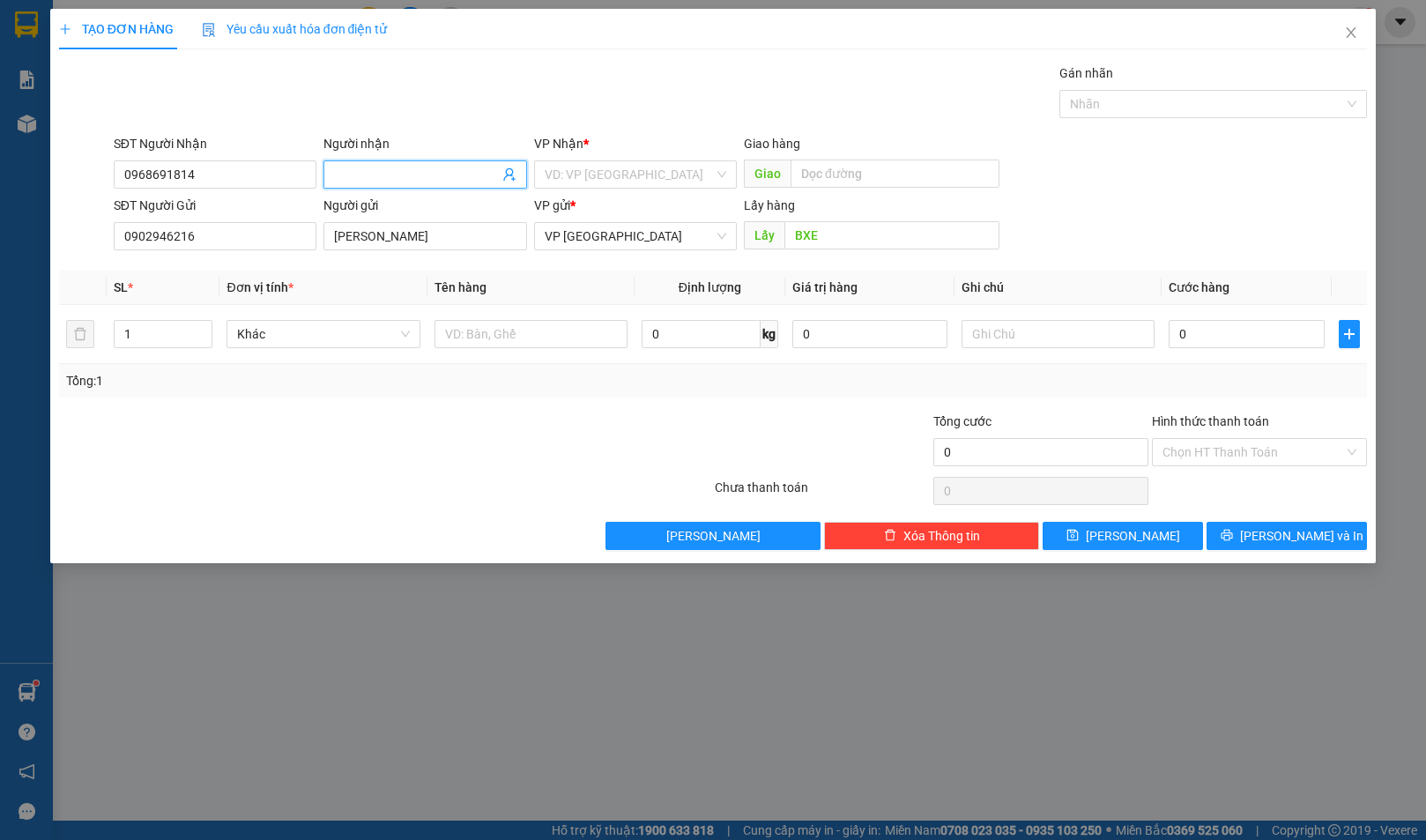
click at [392, 174] on input "Người nhận" at bounding box center [416, 174] width 164 height 19
click at [660, 179] on input "search" at bounding box center [630, 173] width 170 height 26
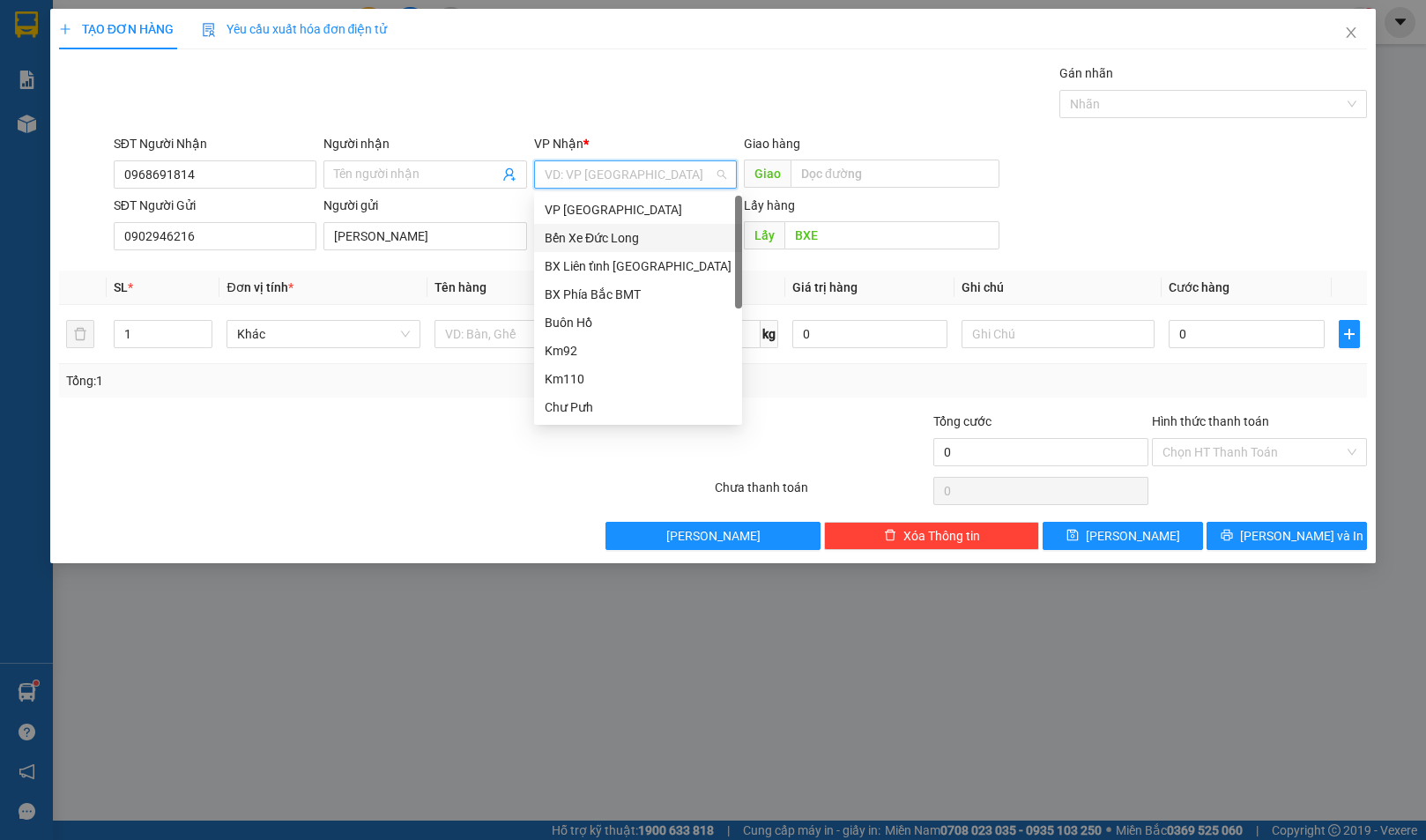
click at [648, 242] on div "Bến Xe Đức Long" at bounding box center [638, 238] width 187 height 19
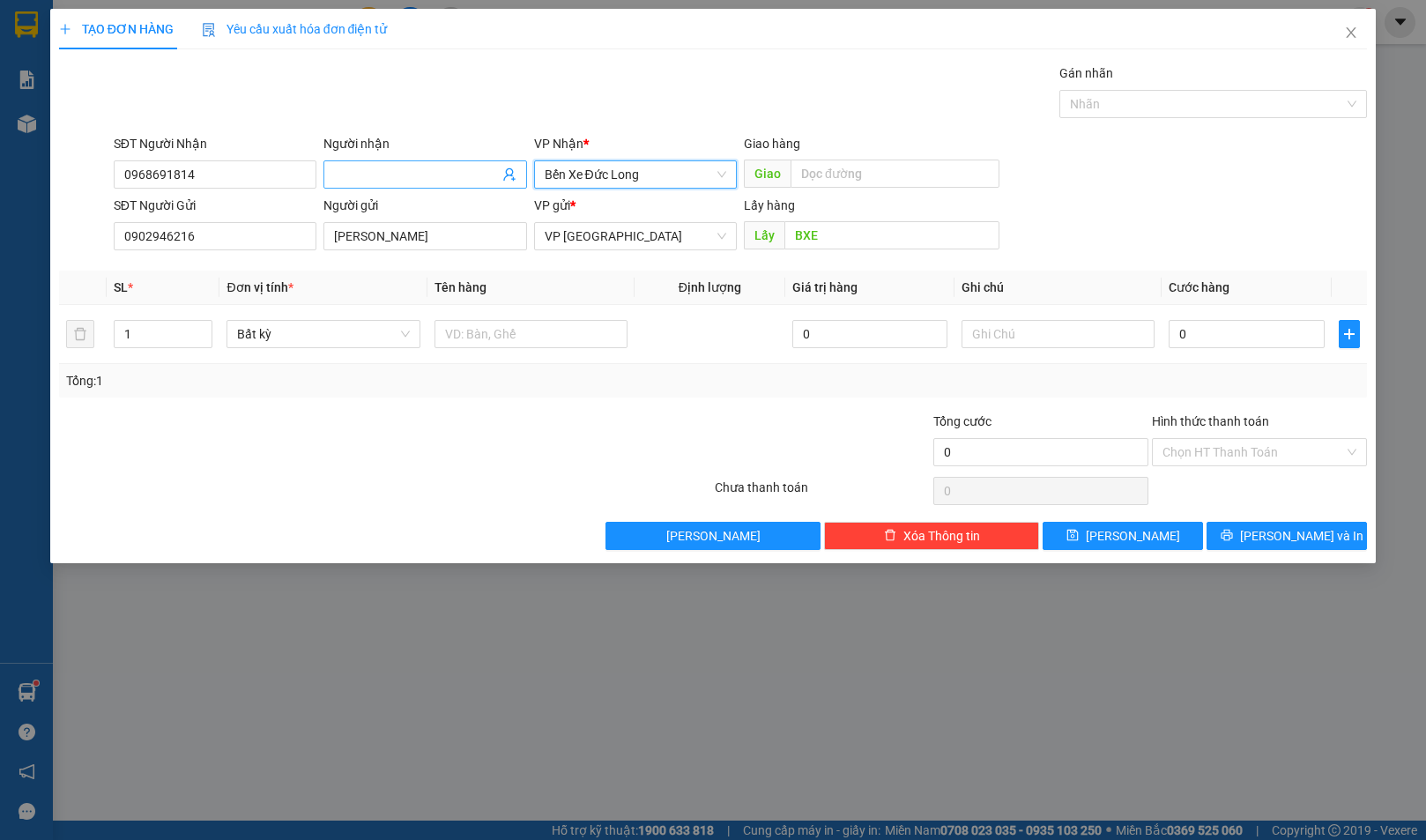
click at [434, 170] on input "Người nhận" at bounding box center [416, 174] width 164 height 19
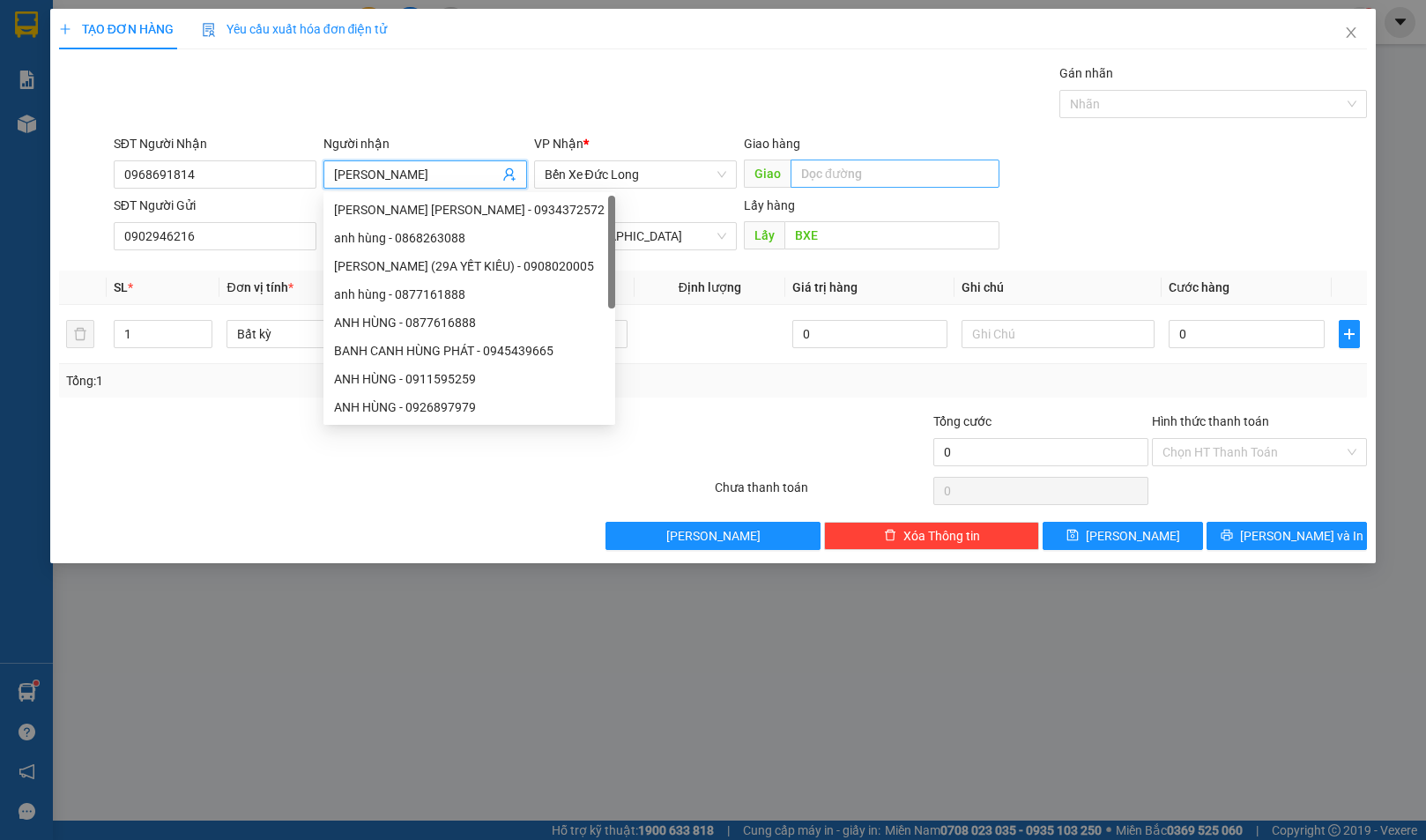
type input "[PERSON_NAME]"
click at [877, 173] on input "text" at bounding box center [895, 173] width 209 height 28
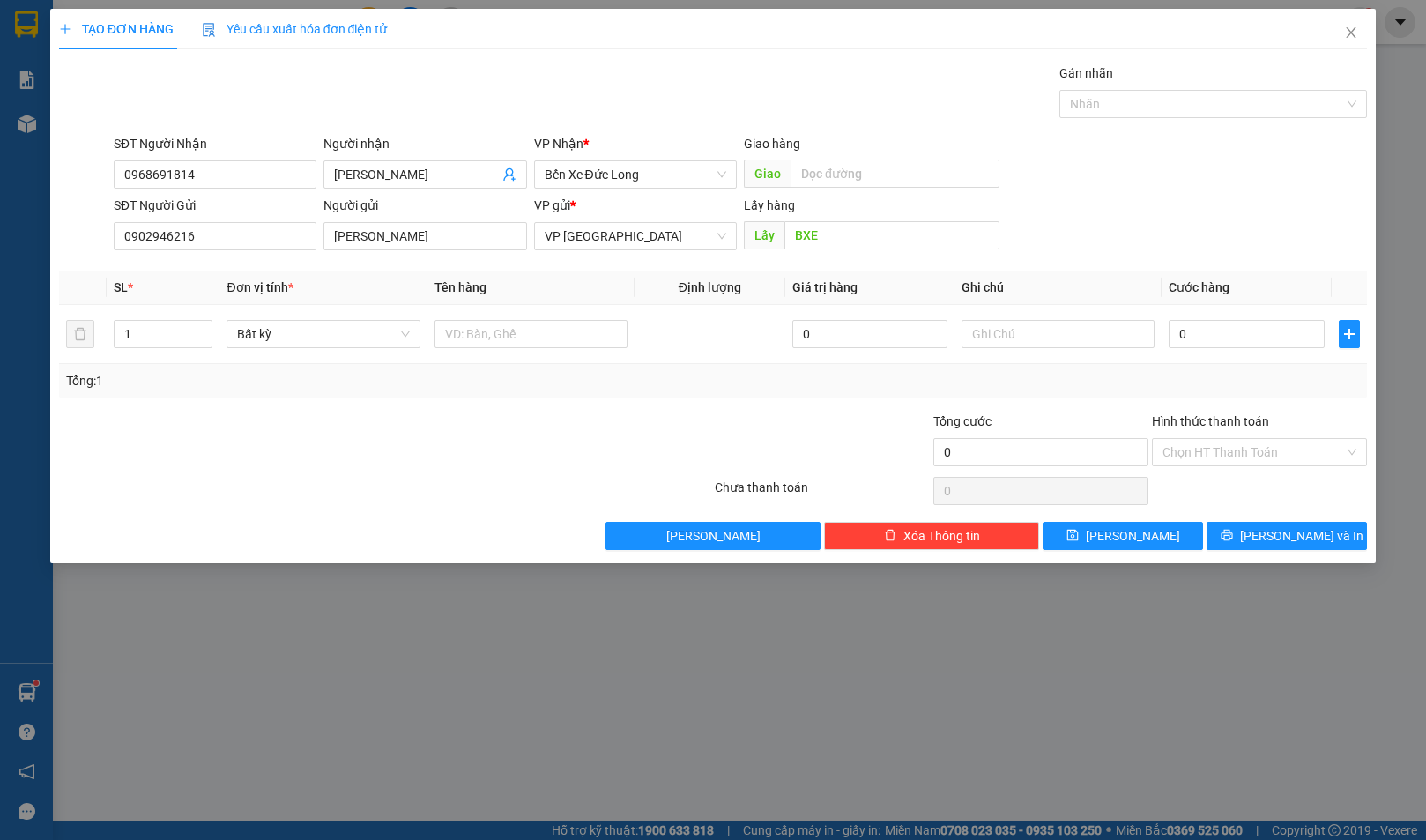
click at [869, 110] on div "Gói vận chuyển * Tiêu chuẩn Gán nhãn Nhãn" at bounding box center [741, 94] width 1261 height 61
click at [523, 449] on div at bounding box center [603, 441] width 218 height 61
click at [328, 335] on span "Bất kỳ" at bounding box center [323, 333] width 172 height 26
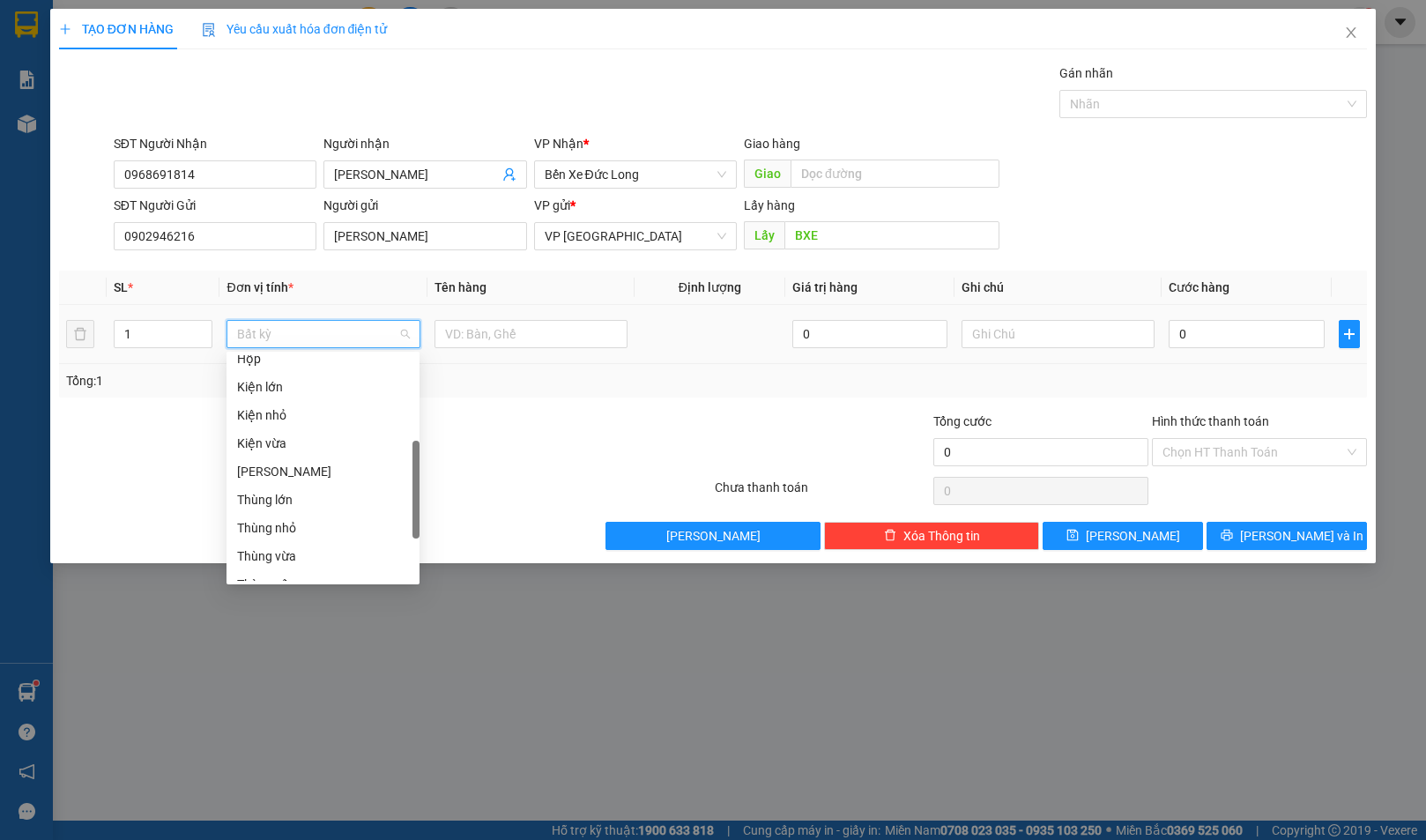
scroll to position [423, 0]
drag, startPoint x: 278, startPoint y: 573, endPoint x: 386, endPoint y: 427, distance: 181.6
click at [281, 570] on div "Khác" at bounding box center [323, 566] width 172 height 19
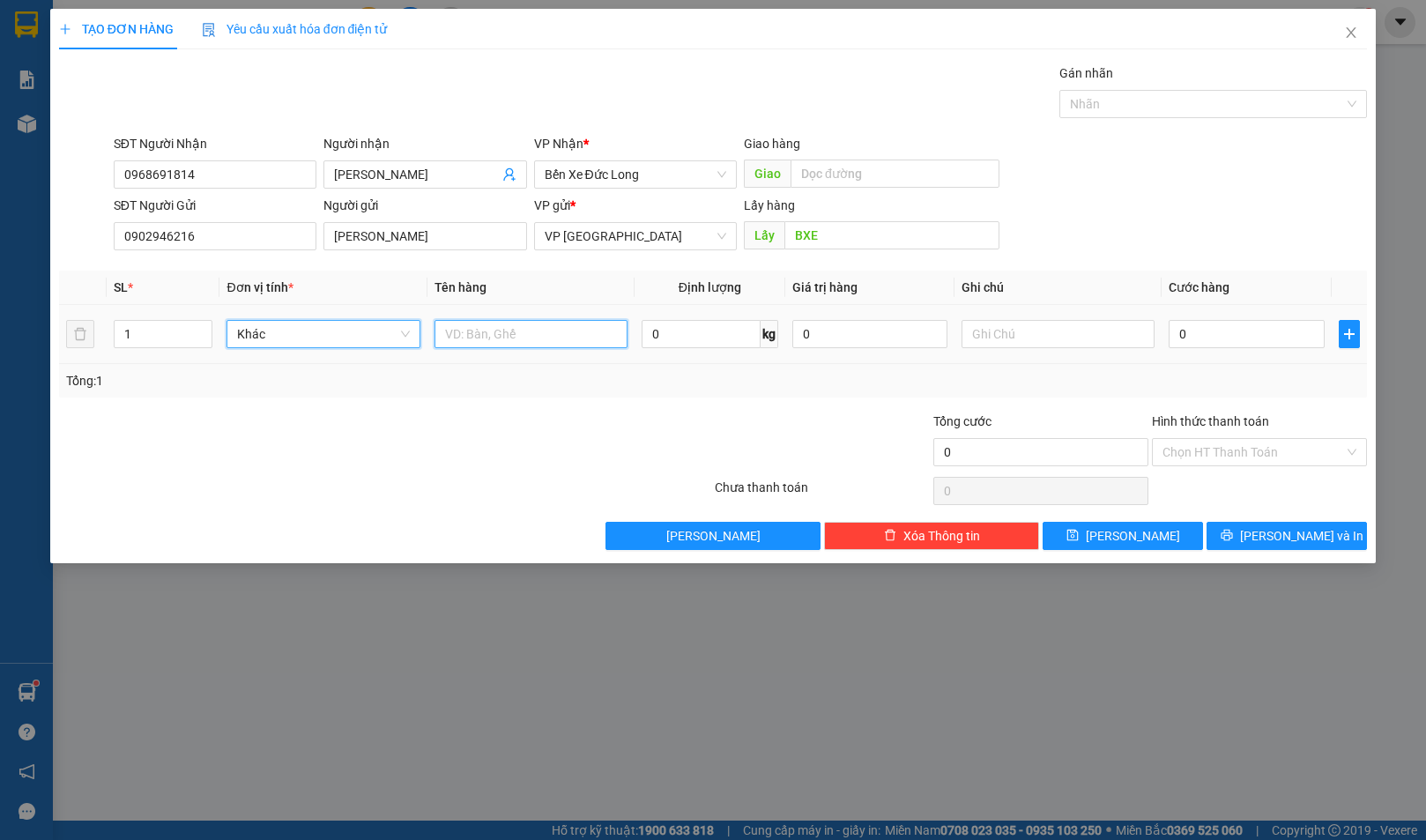
click at [528, 329] on input "text" at bounding box center [531, 333] width 193 height 28
type input "K"
type input "1 THÙNG VẬT TƯ ĐIỆN NƯỚC"
click at [1251, 332] on input "0" at bounding box center [1246, 333] width 155 height 28
type input "6"
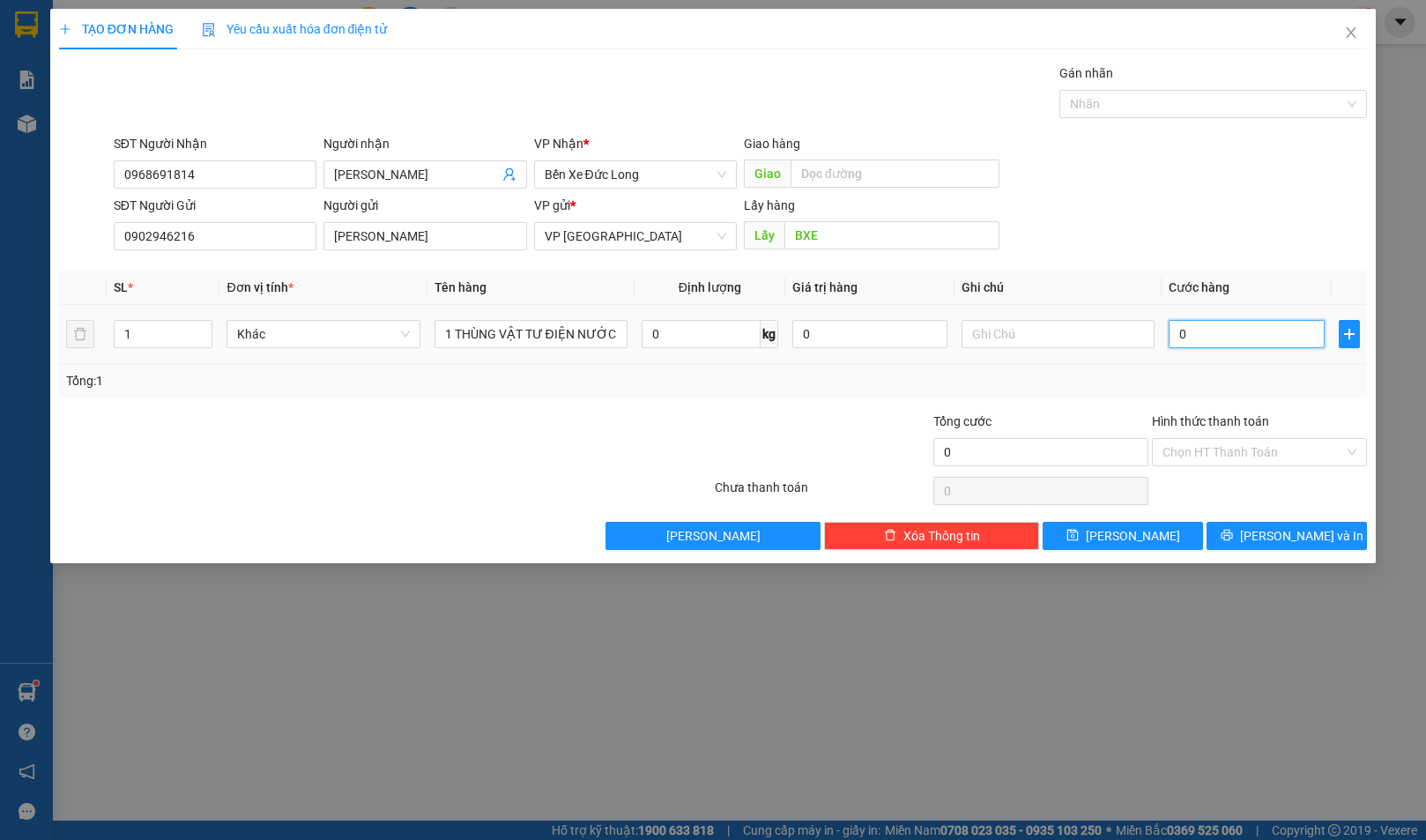
type input "6"
type input "60"
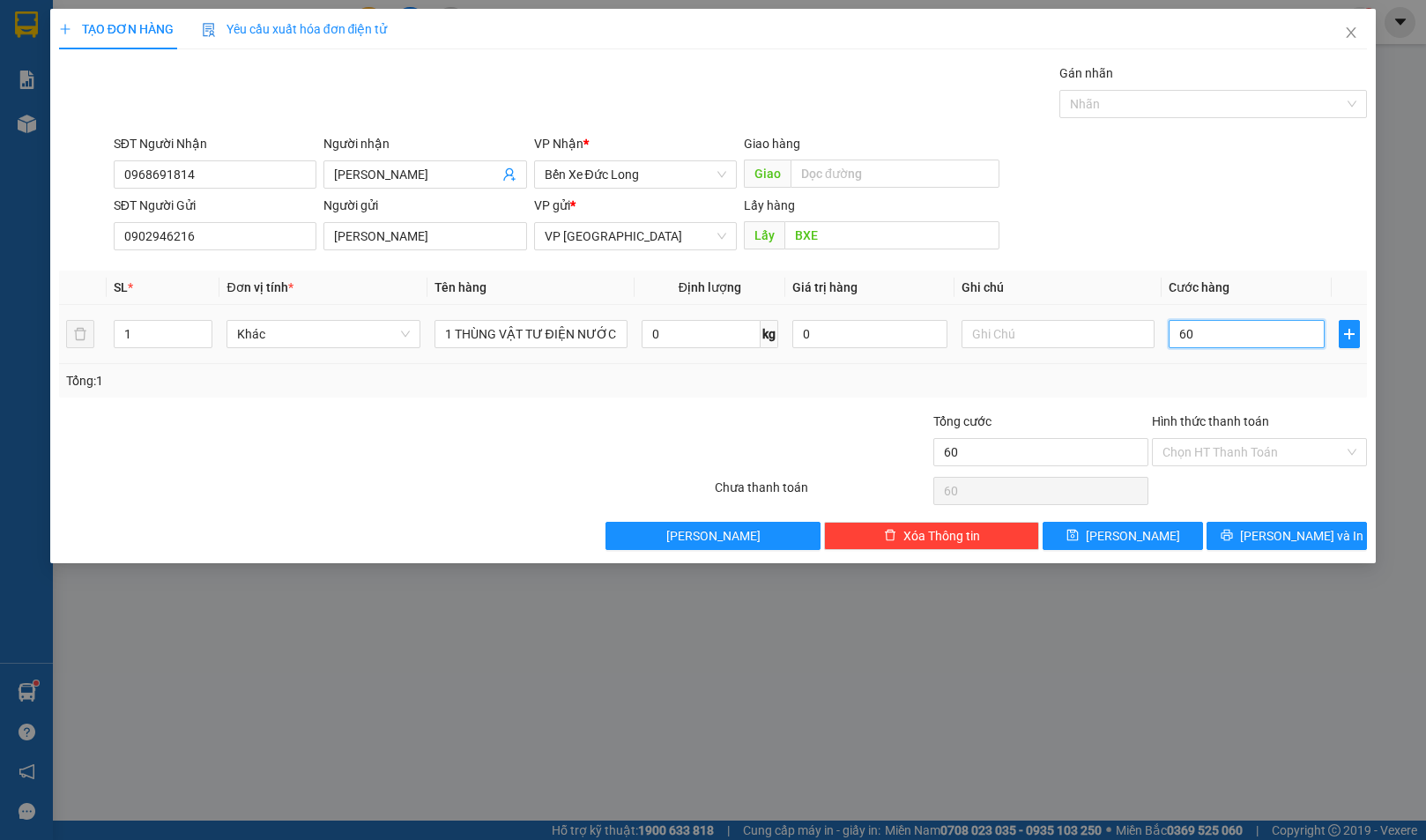
type input "600"
type input "6.000"
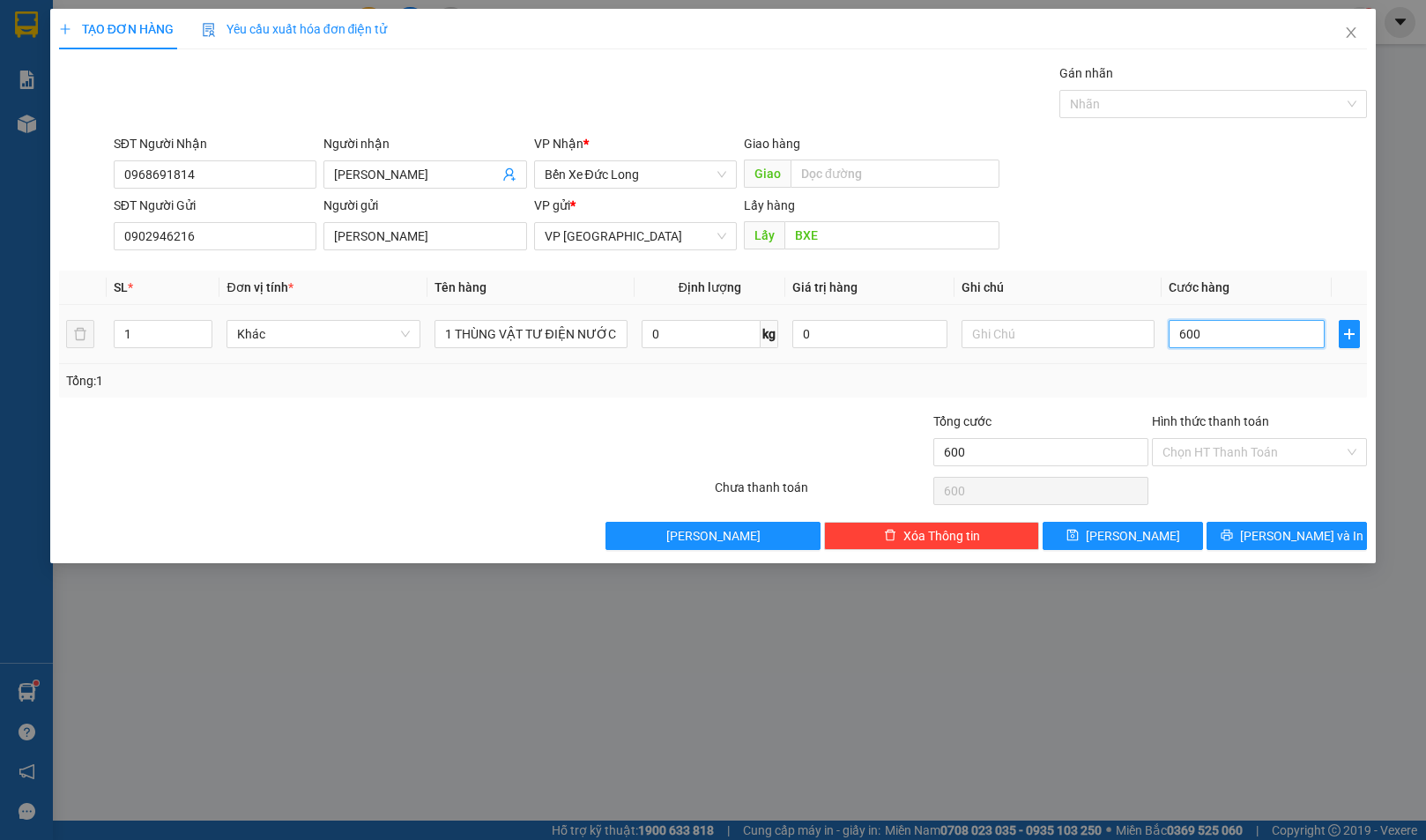
type input "6.000"
type input "60.000"
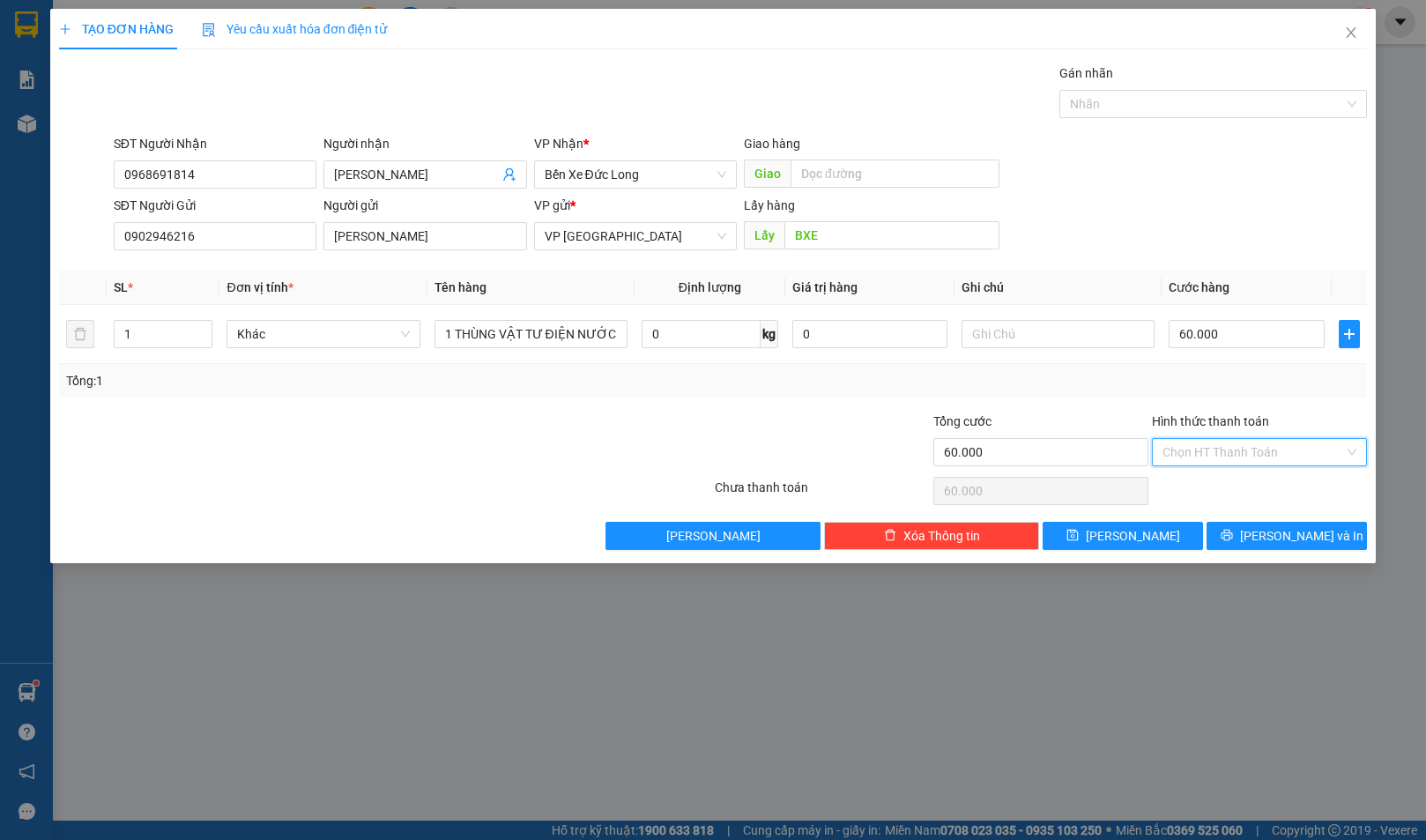
click at [1194, 451] on input "Hình thức thanh toán" at bounding box center [1253, 451] width 181 height 26
click at [1189, 481] on div "Tại văn phòng" at bounding box center [1259, 487] width 194 height 19
type input "0"
click at [999, 385] on div "Tổng: 1" at bounding box center [713, 381] width 1294 height 19
click at [1269, 541] on button "[PERSON_NAME] và In" at bounding box center [1287, 535] width 161 height 28
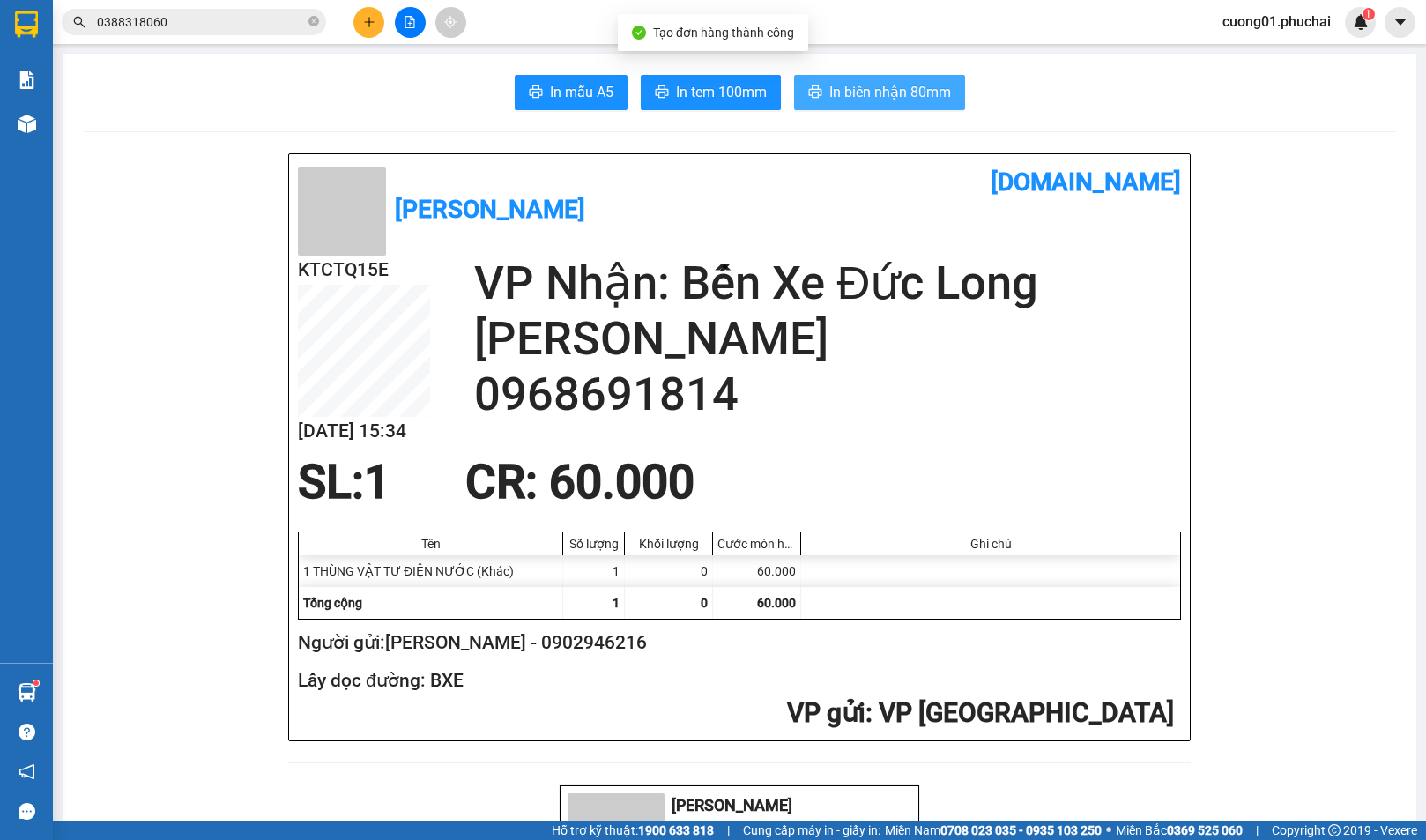
click at [841, 93] on span "In biên nhận 80mm" at bounding box center [890, 92] width 122 height 22
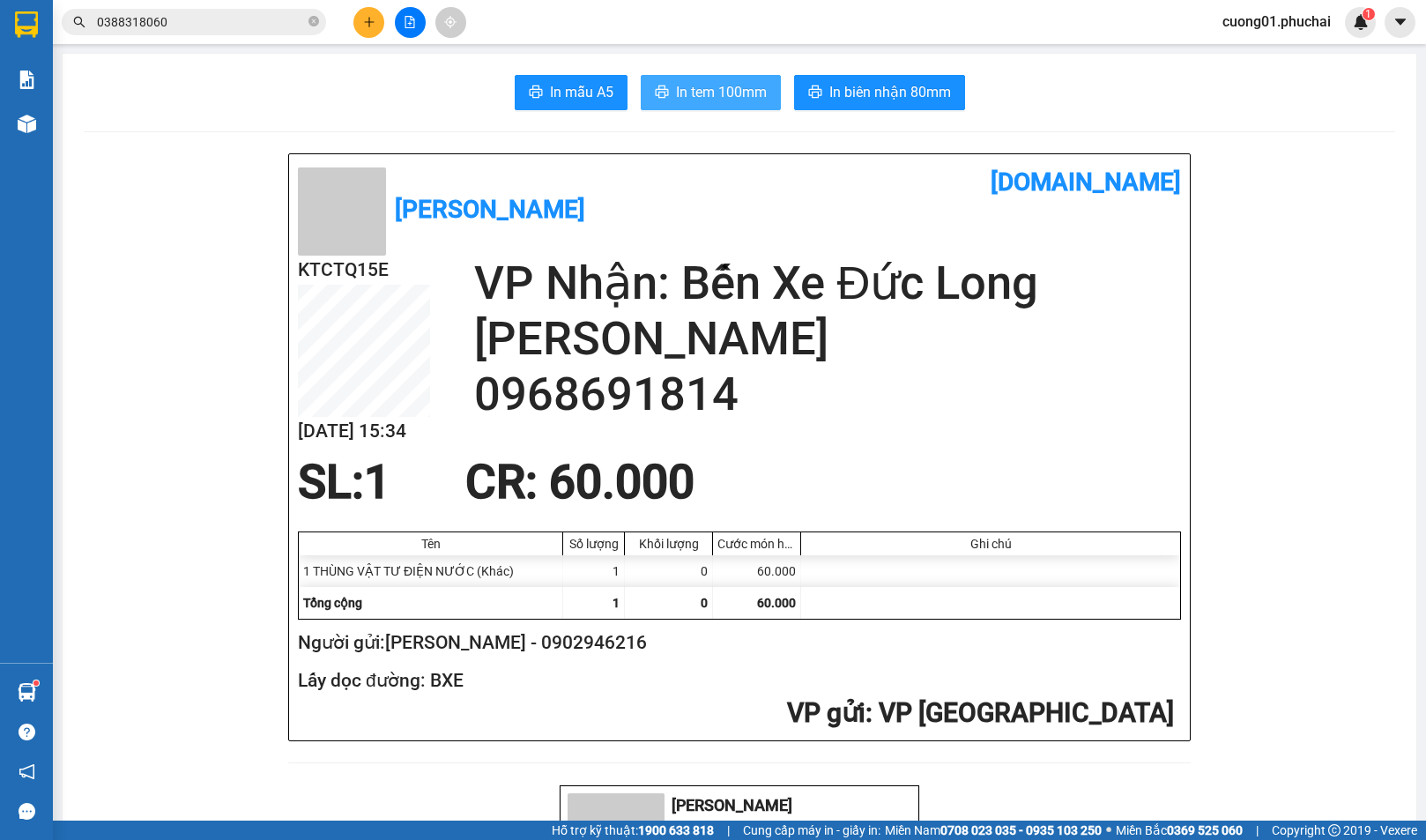
click at [742, 95] on span "In tem 100mm" at bounding box center [720, 92] width 91 height 22
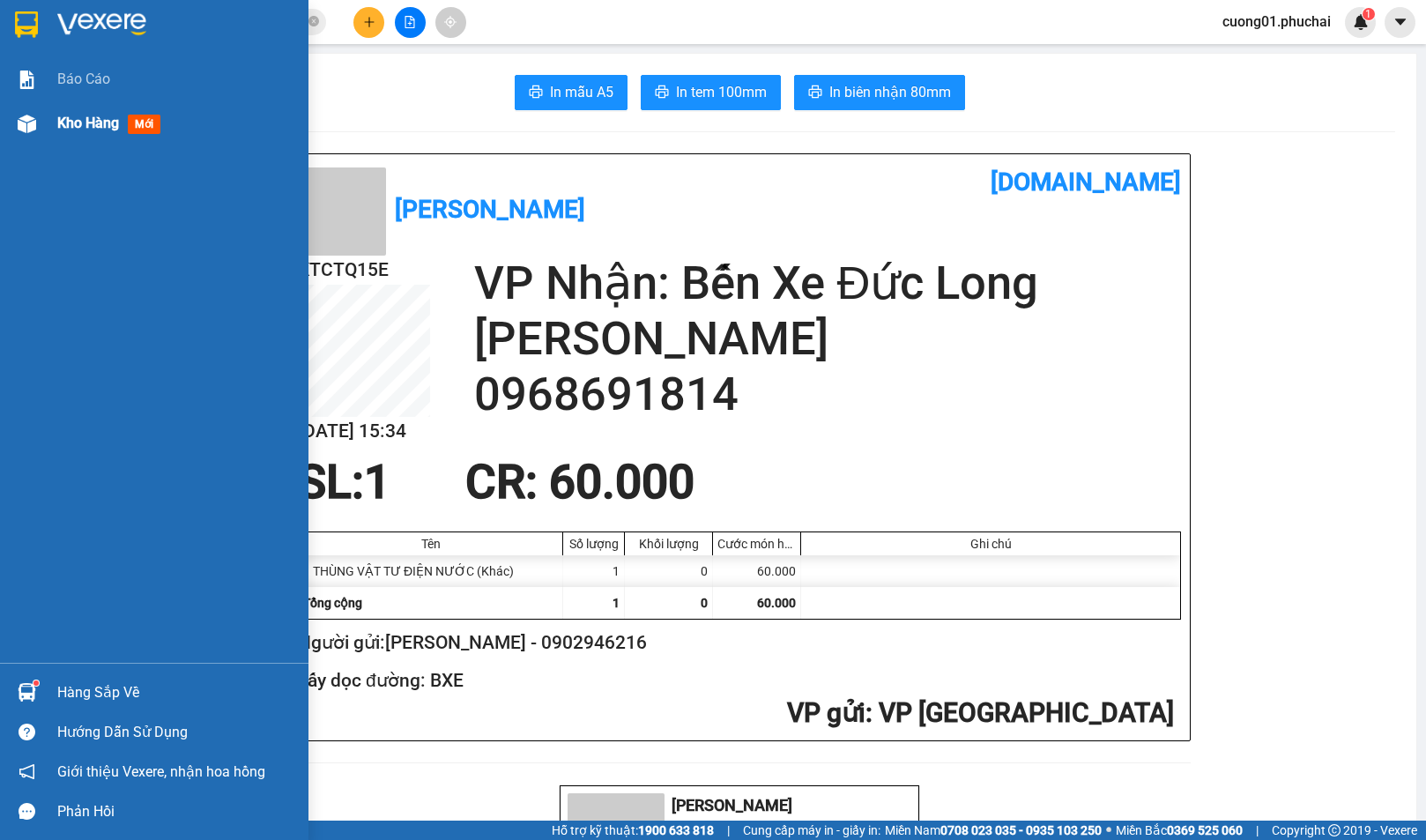
click at [64, 120] on span "Kho hàng" at bounding box center [88, 123] width 61 height 17
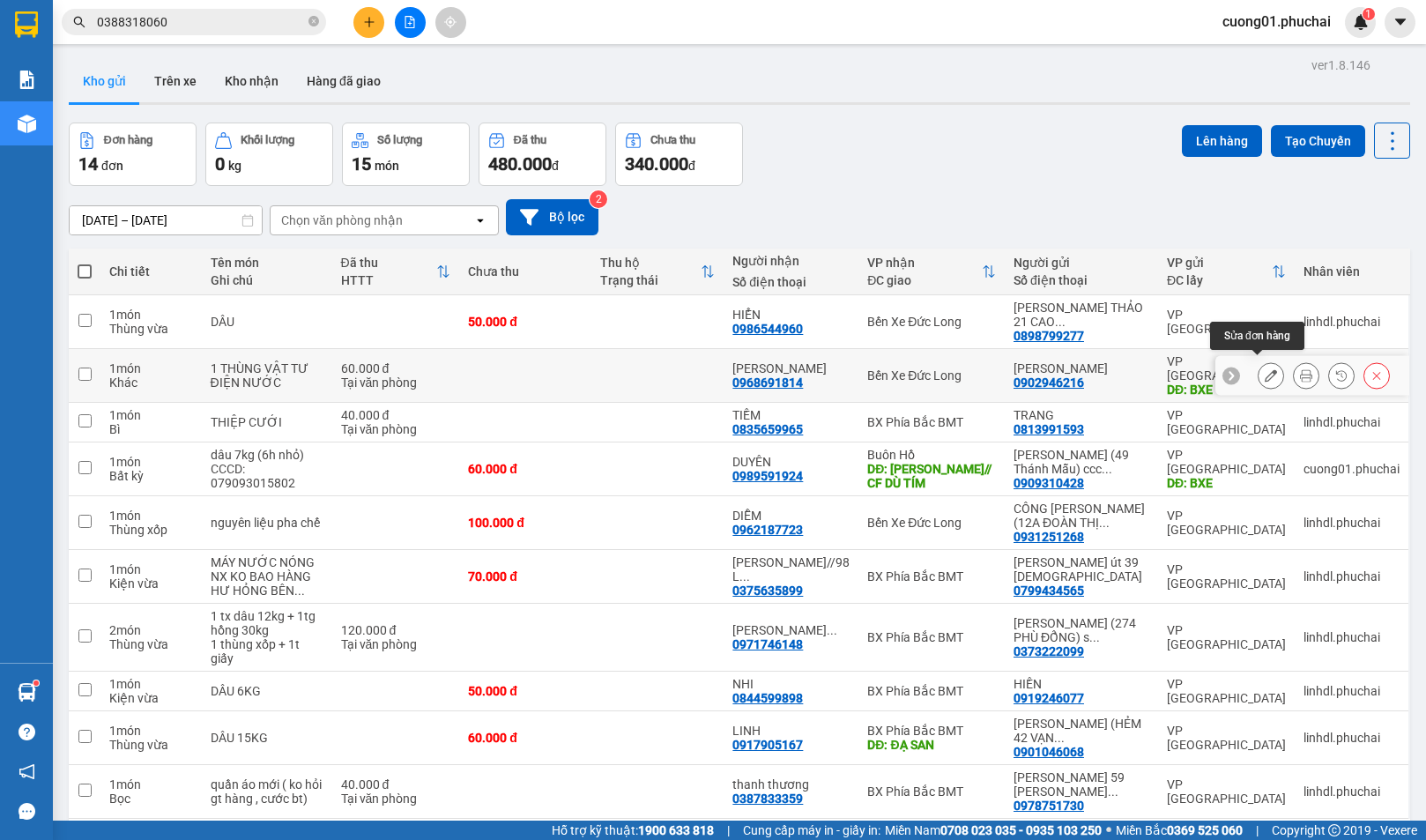
click at [1264, 369] on icon at bounding box center [1270, 375] width 13 height 13
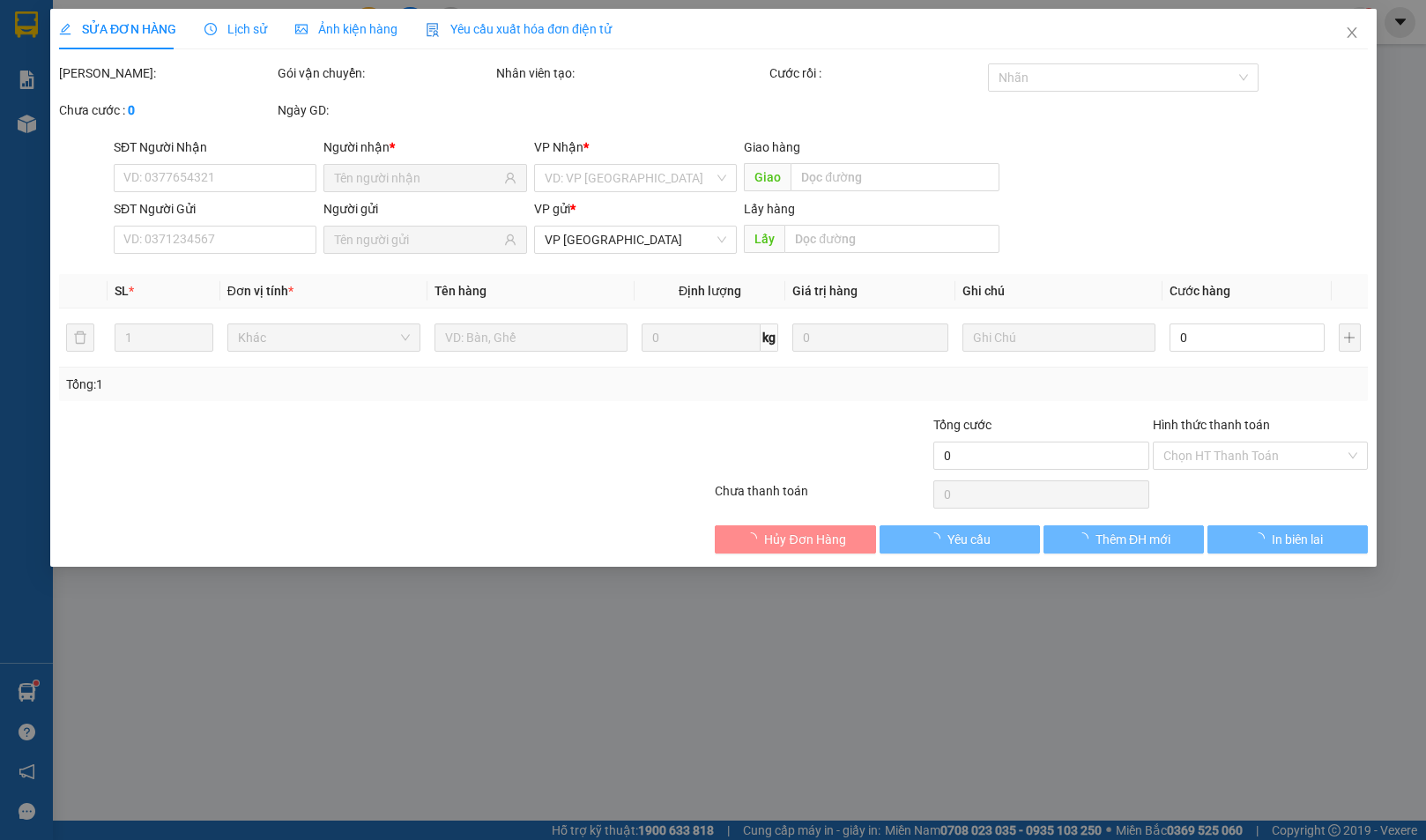
type input "0968691814"
type input "0902946216"
type input "BXE"
type input "60.000"
